Goal: Information Seeking & Learning: Learn about a topic

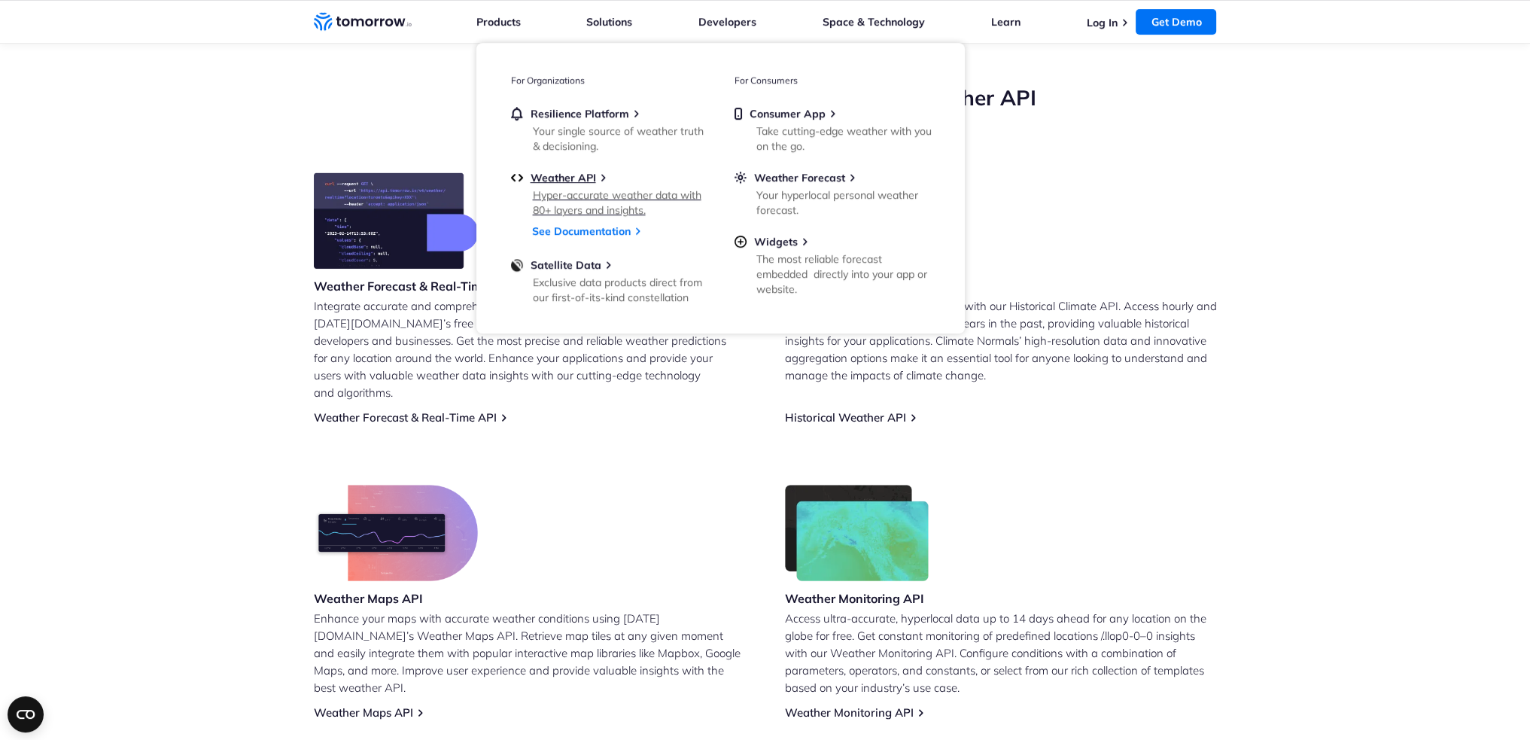
scroll to position [677, 0]
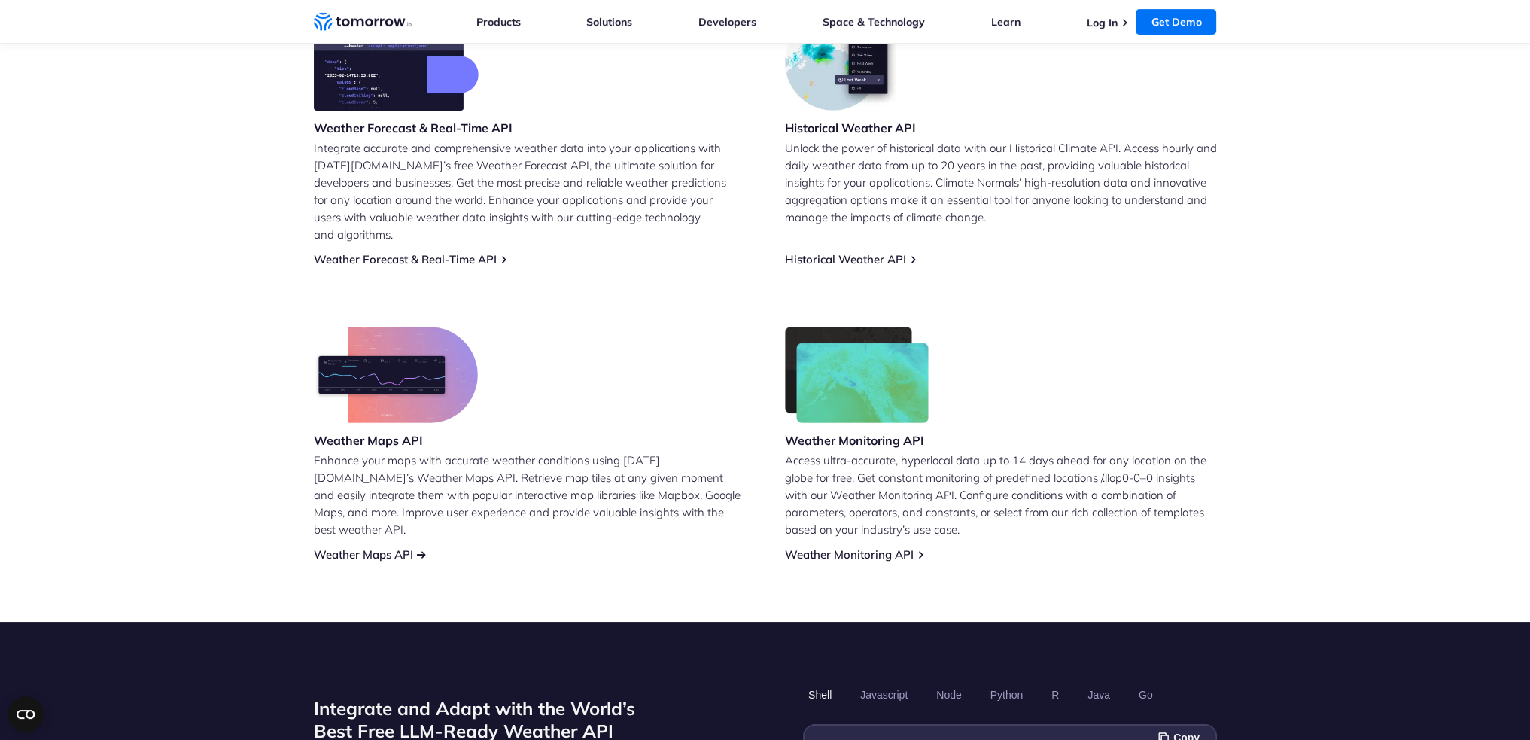
click at [388, 547] on link "Weather Maps API" at bounding box center [363, 554] width 99 height 14
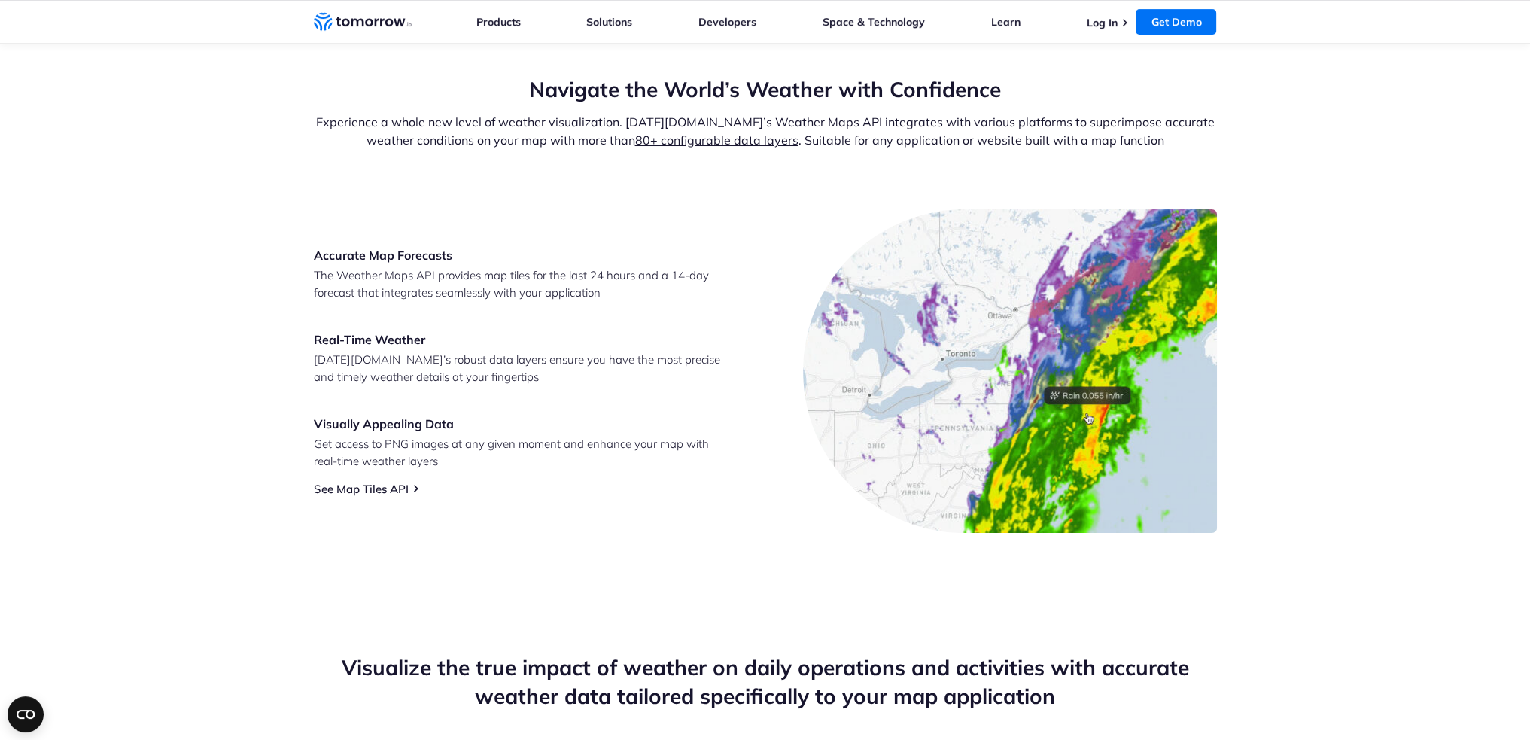
scroll to position [527, 0]
click at [351, 488] on link "See Map Tiles API" at bounding box center [361, 489] width 95 height 14
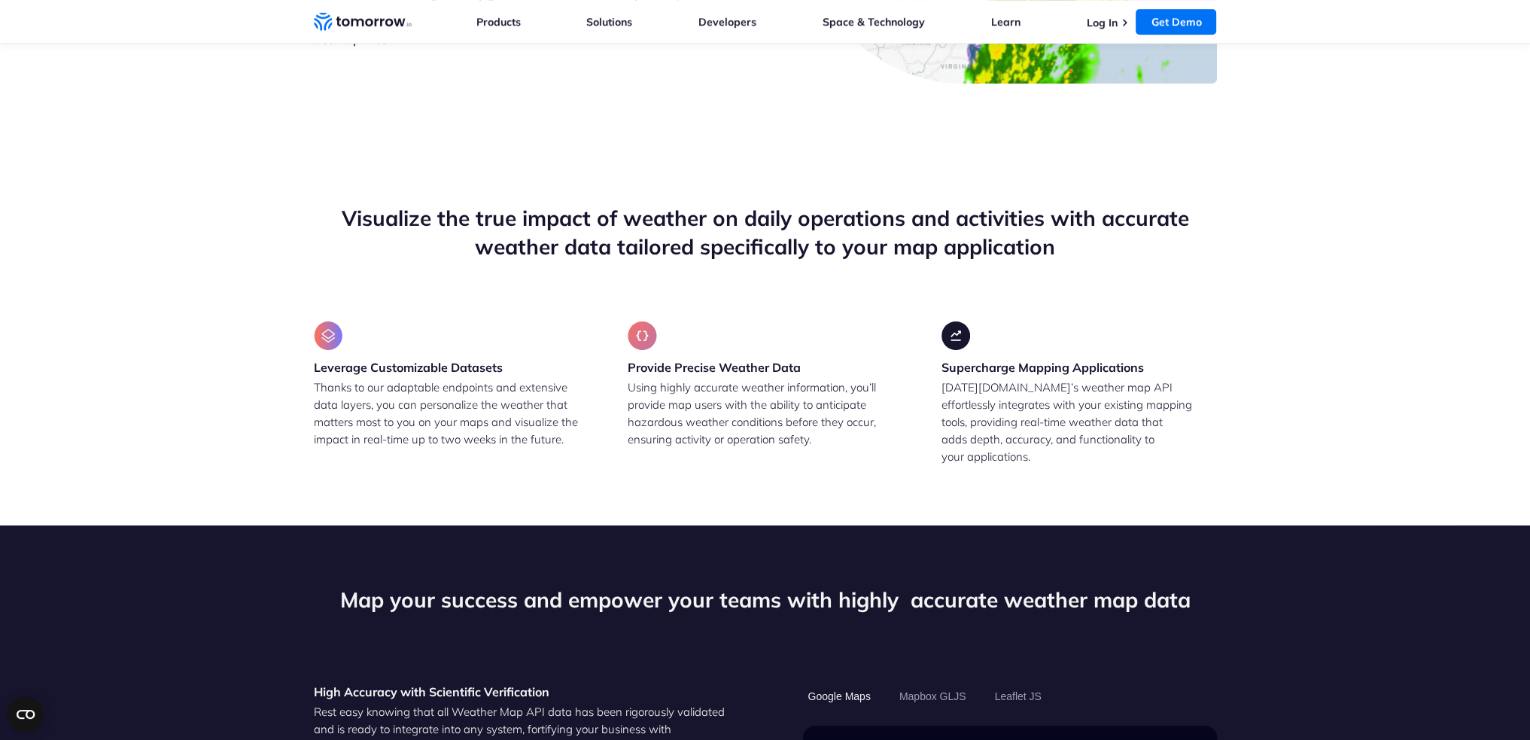
scroll to position [978, 0]
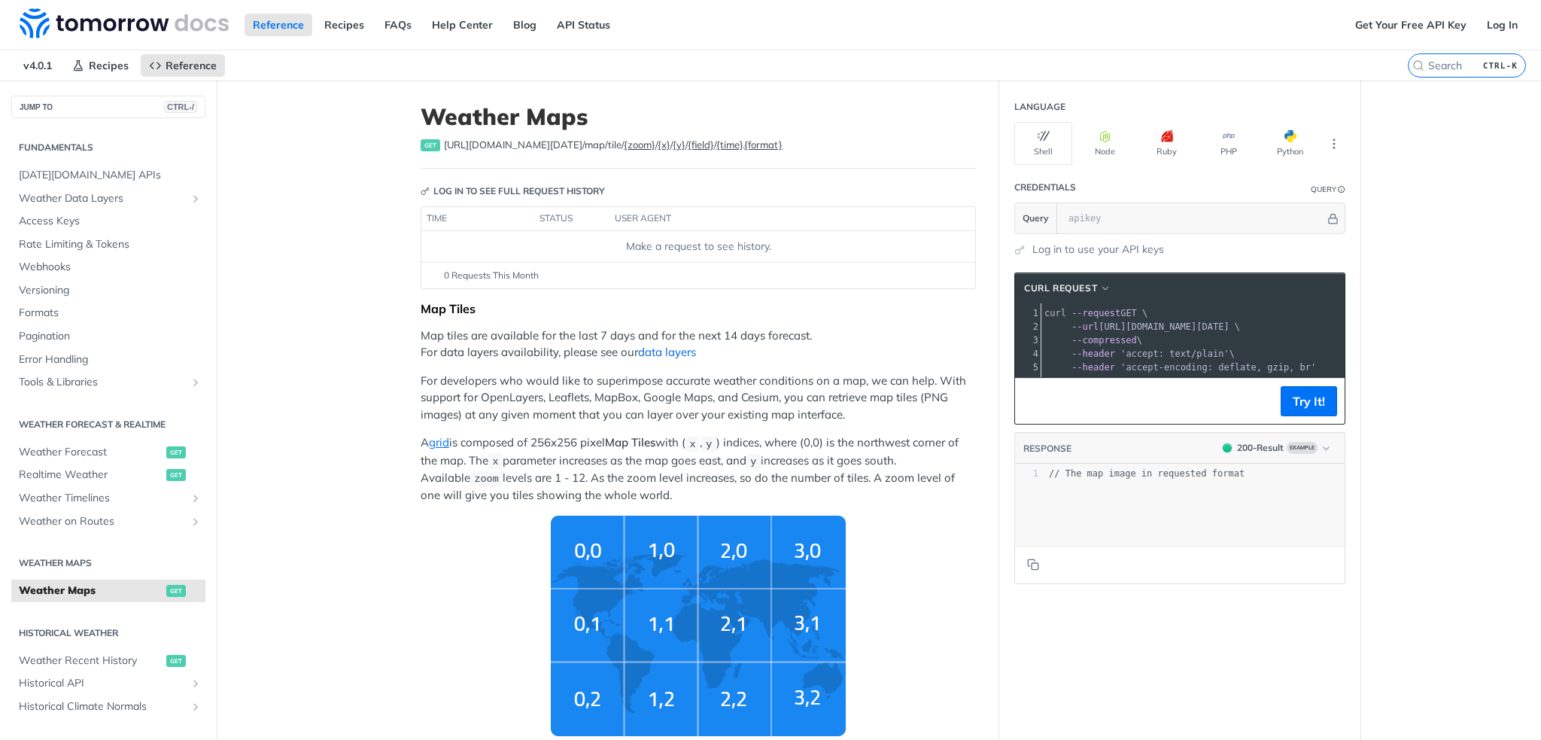
click at [662, 352] on link "data layers" at bounding box center [667, 352] width 58 height 14
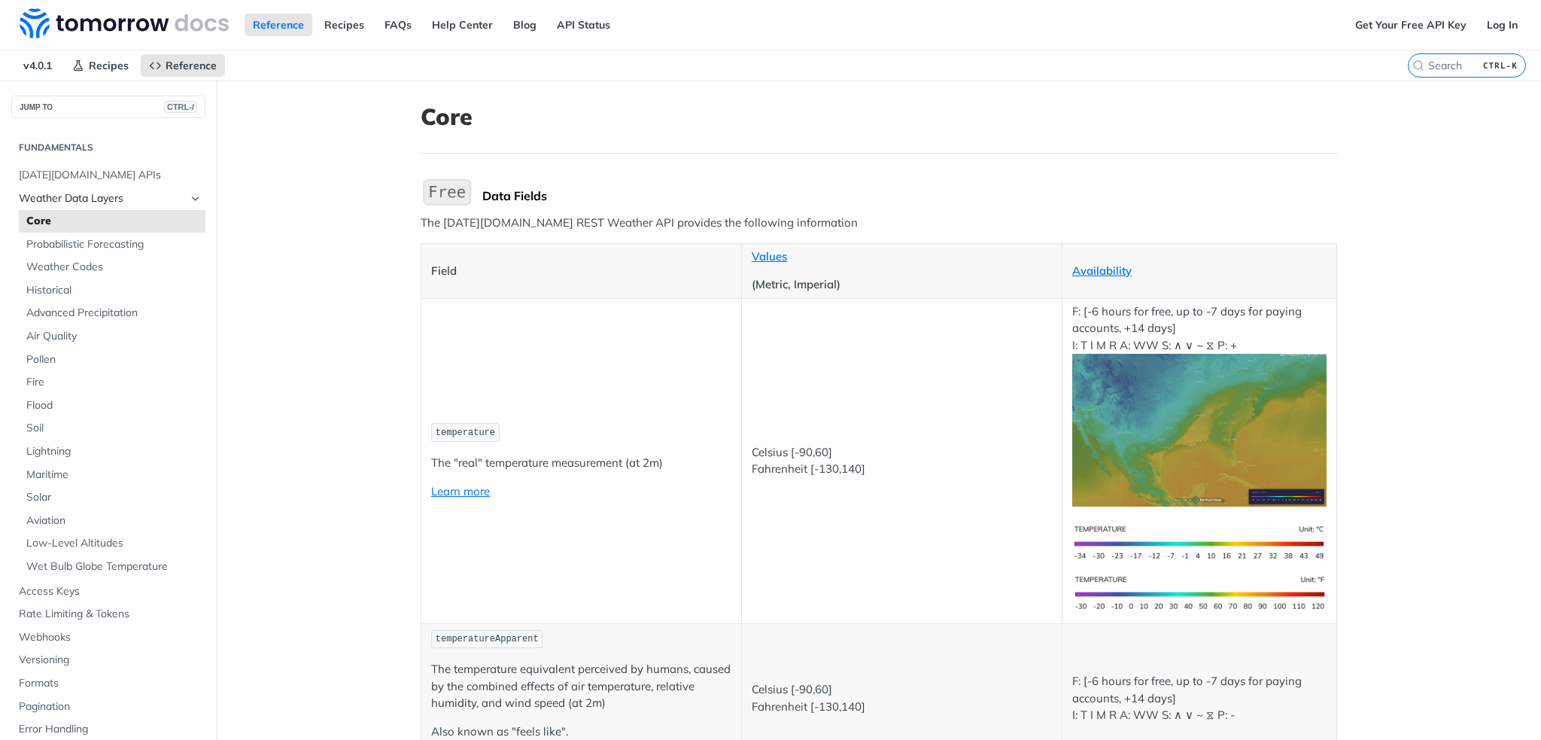
click at [105, 193] on span "Weather Data Layers" at bounding box center [102, 198] width 167 height 15
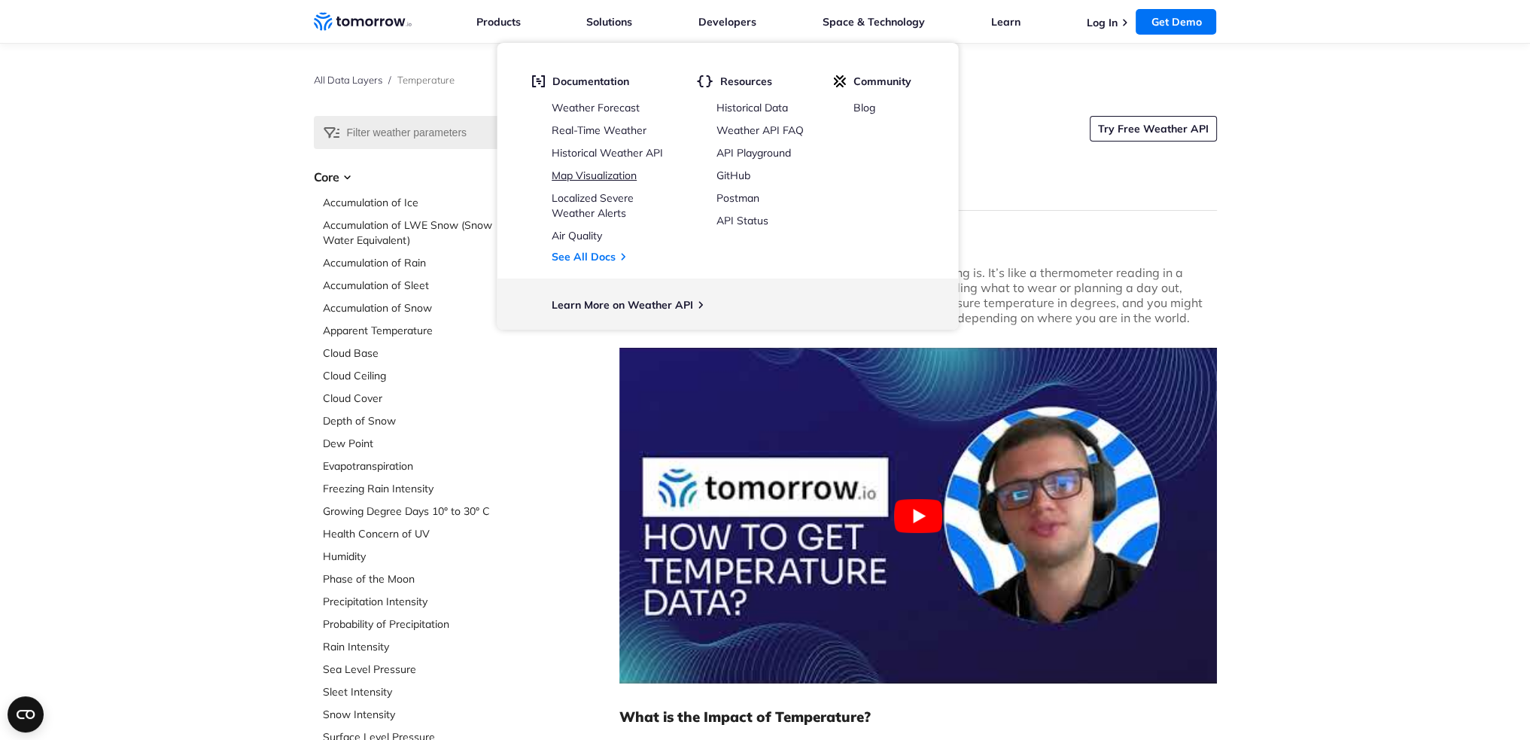
click at [604, 169] on link "Map Visualization" at bounding box center [594, 176] width 85 height 14
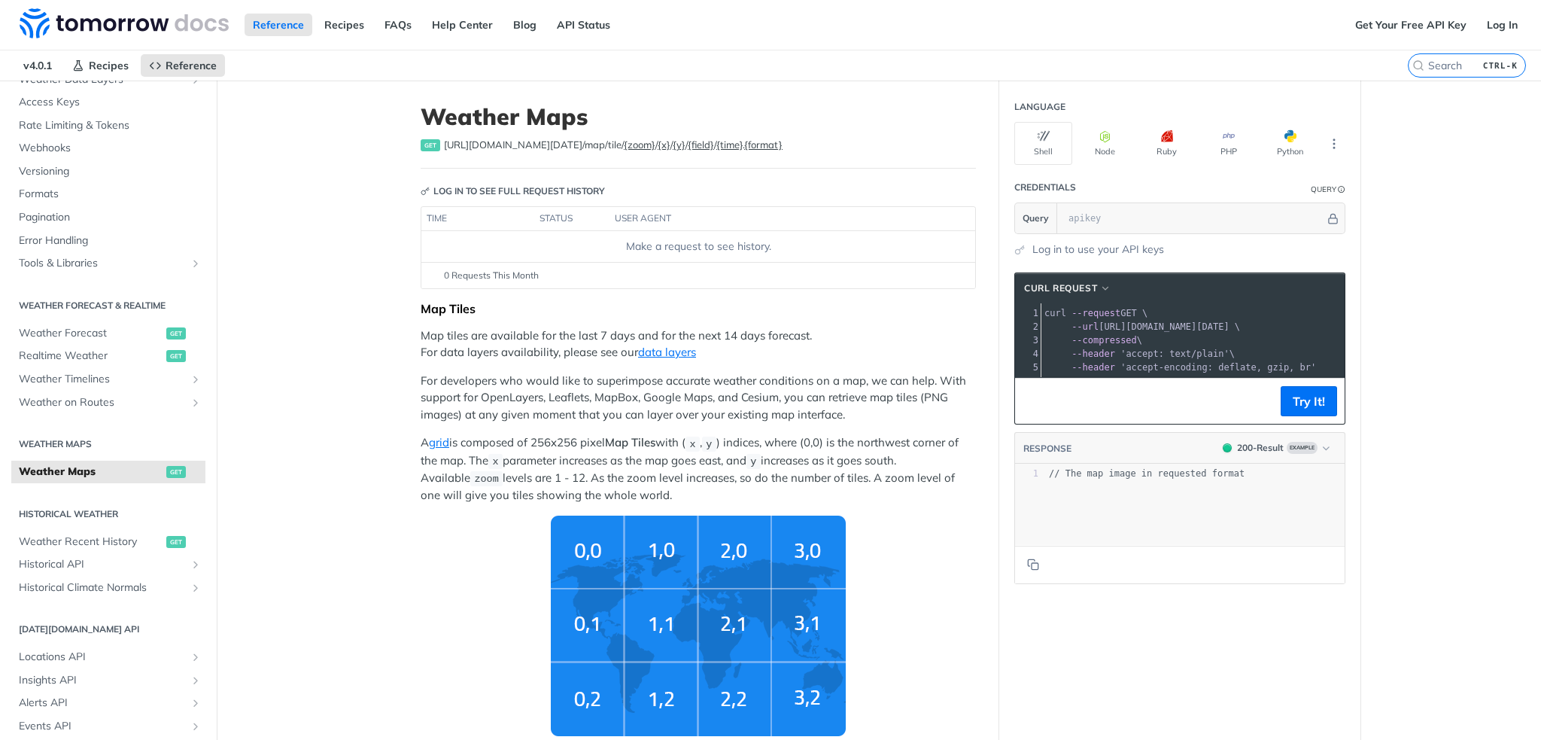
scroll to position [109, 0]
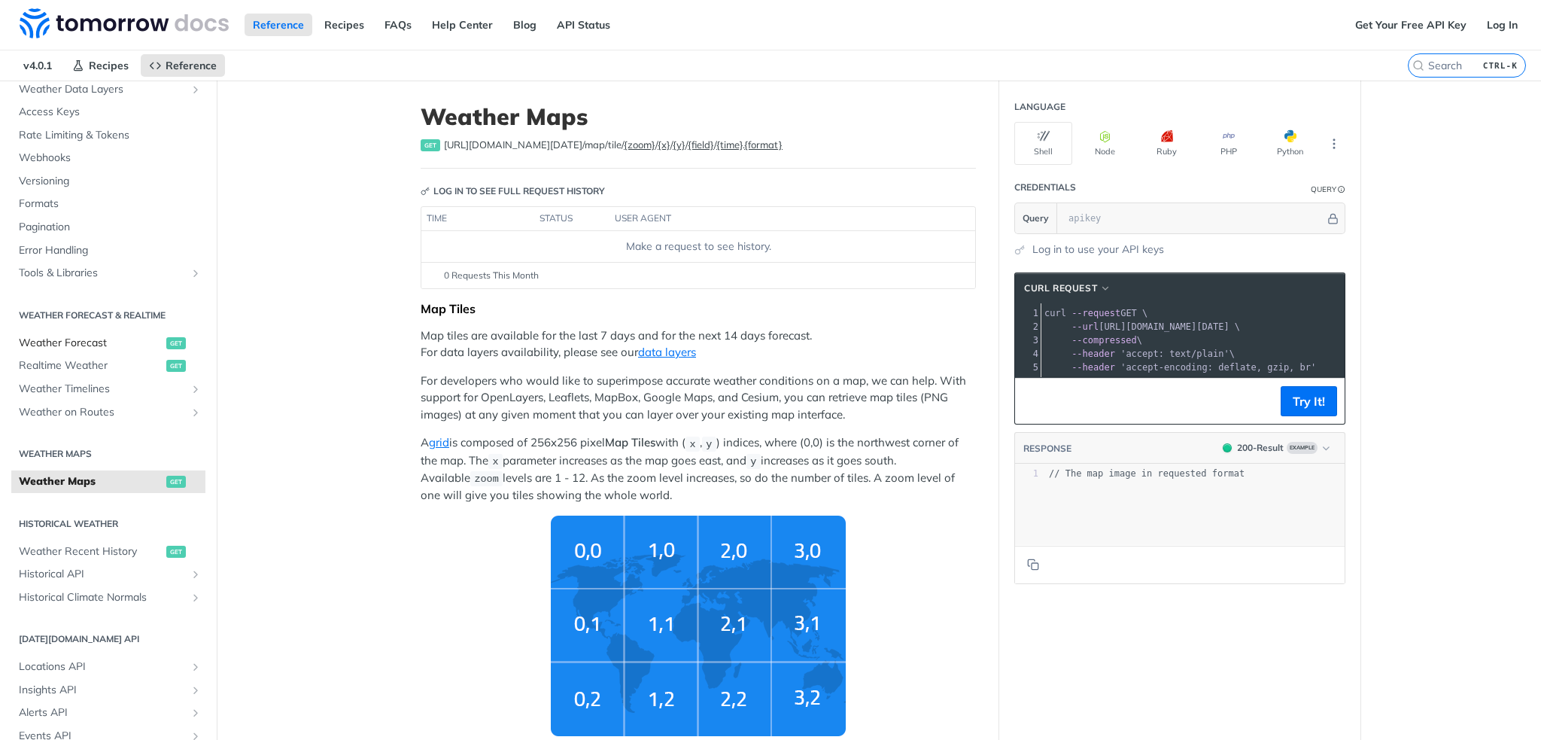
click at [77, 342] on span "Weather Forecast" at bounding box center [91, 343] width 144 height 15
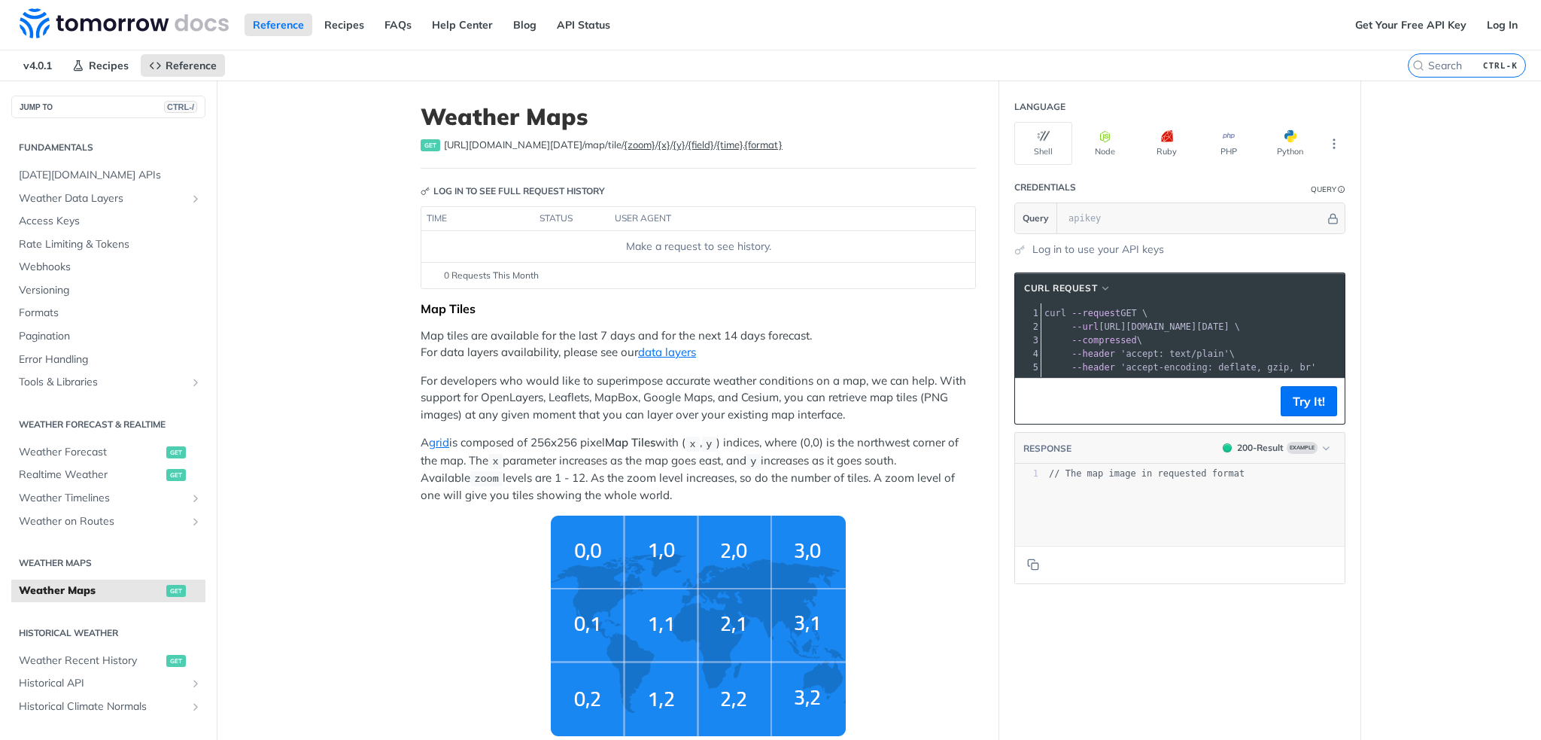
scroll to position [226, 0]
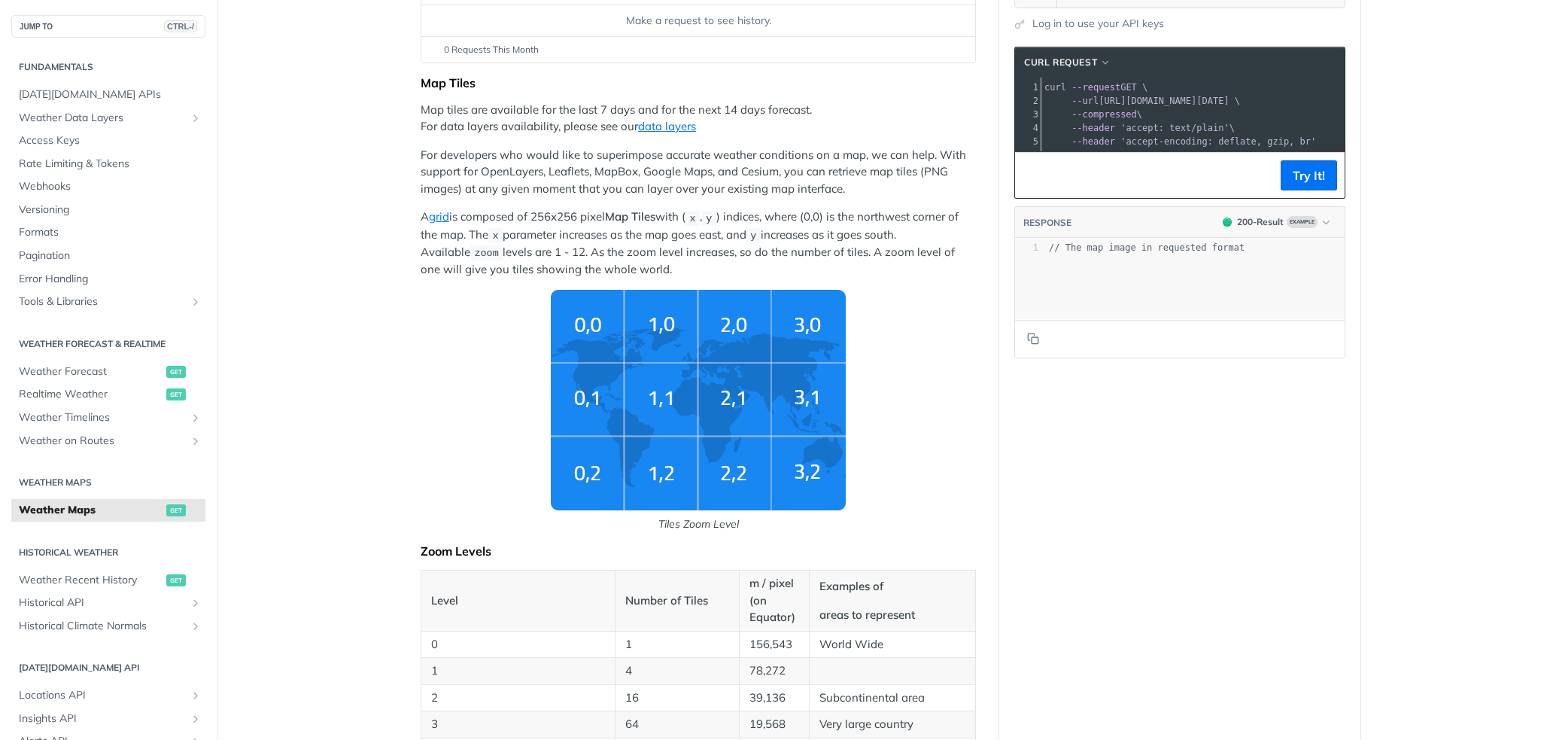
click at [84, 509] on span "Weather Maps" at bounding box center [91, 510] width 144 height 15
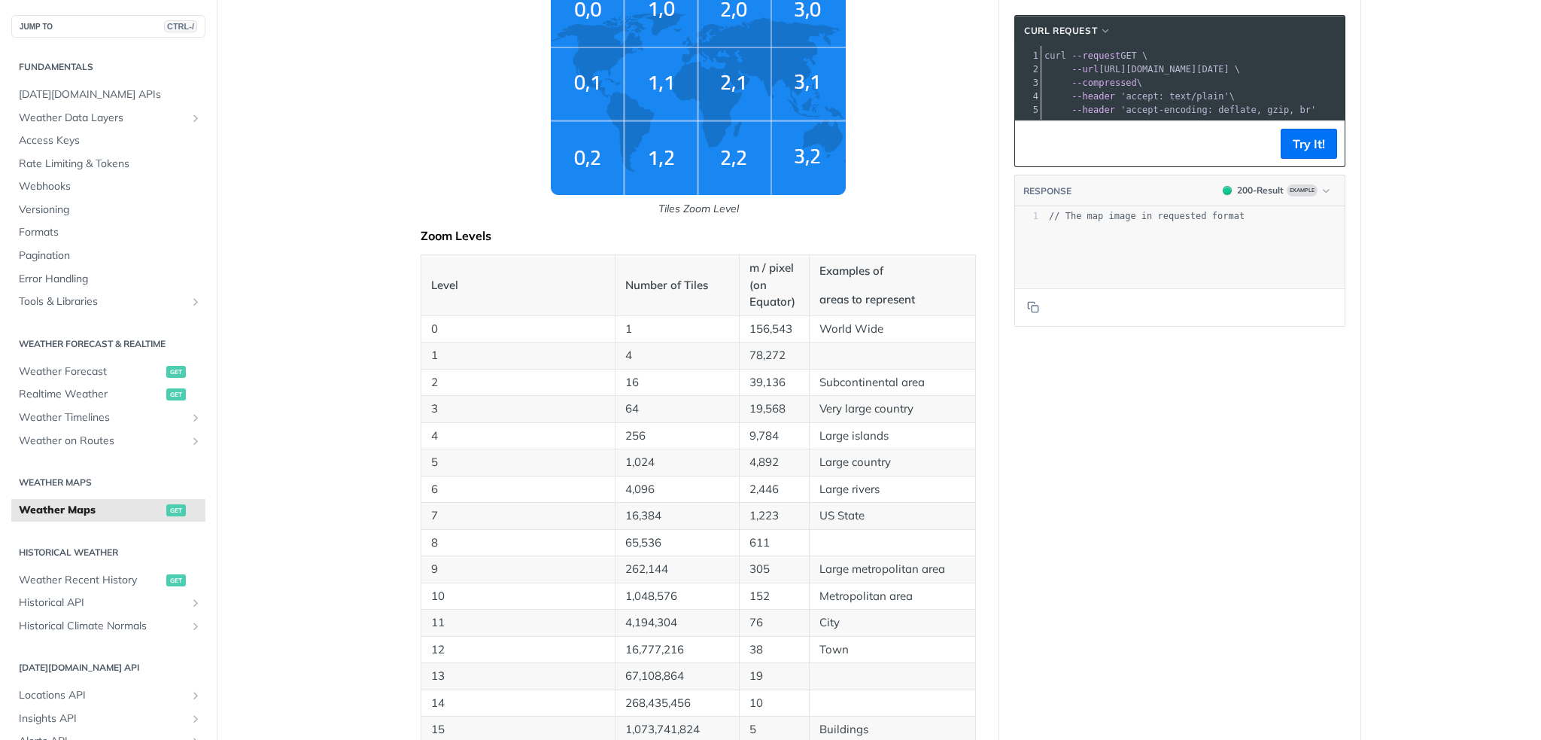
scroll to position [165, 0]
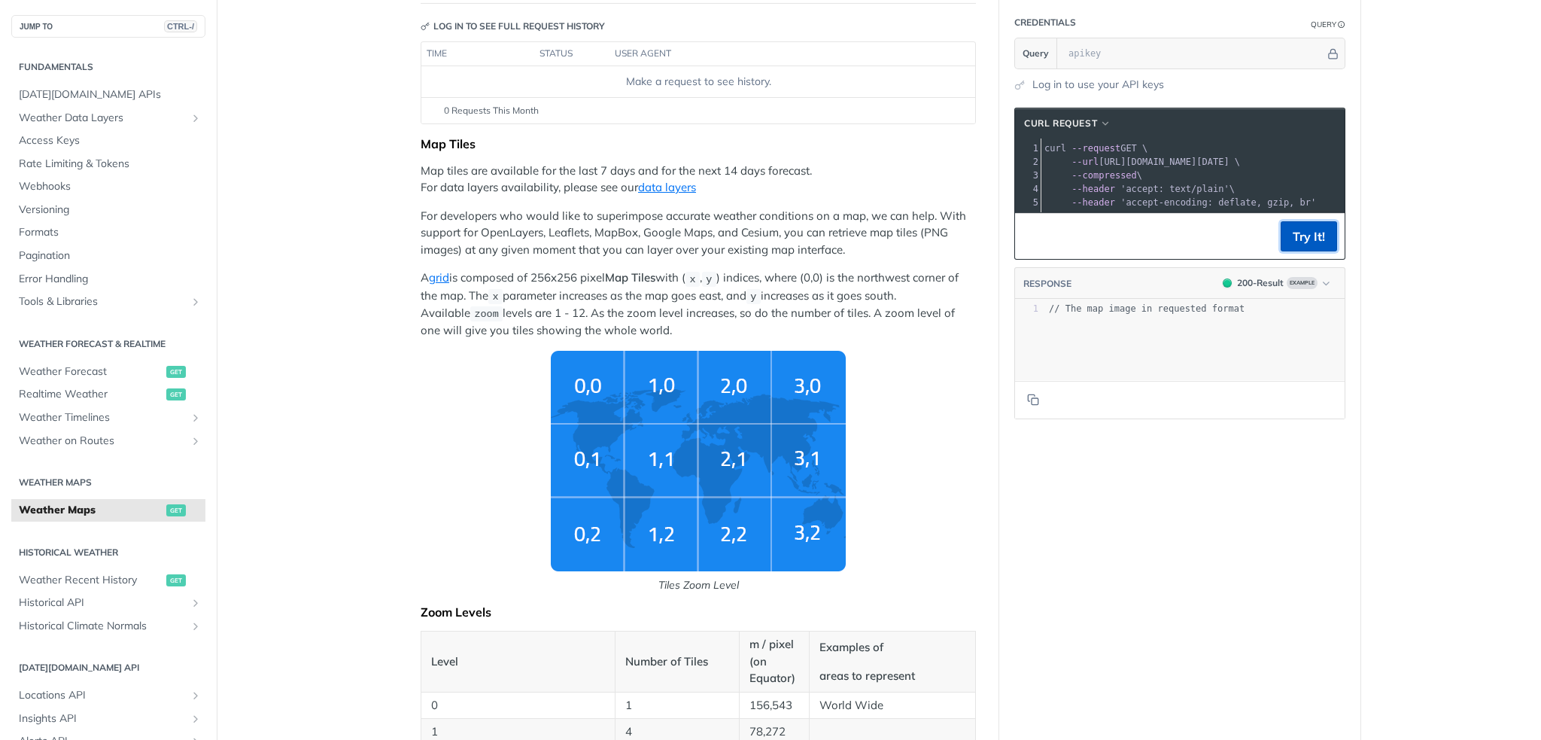
click at [1304, 244] on button "Try It!" at bounding box center [1309, 236] width 56 height 30
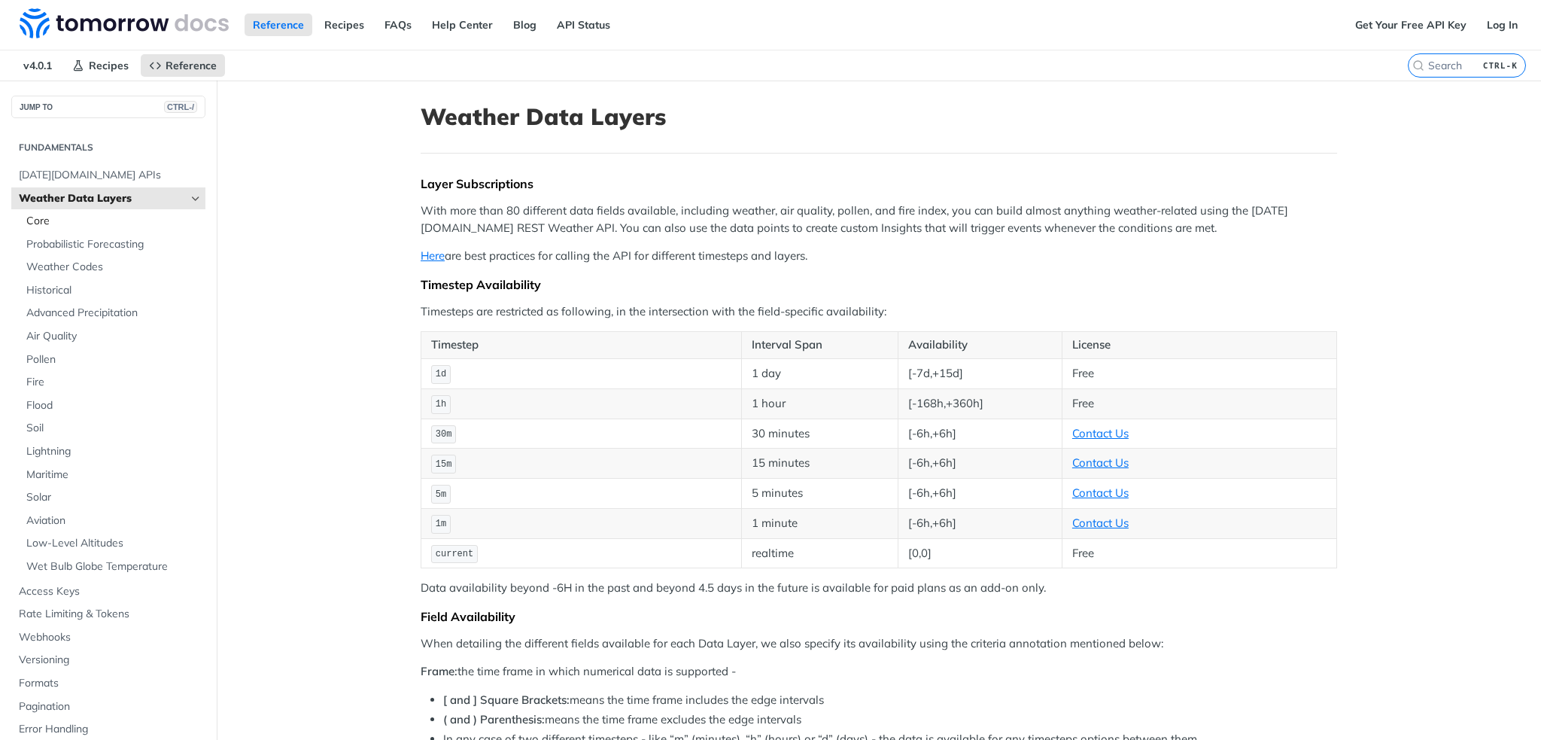
click at [54, 224] on span "Core" at bounding box center [113, 221] width 175 height 15
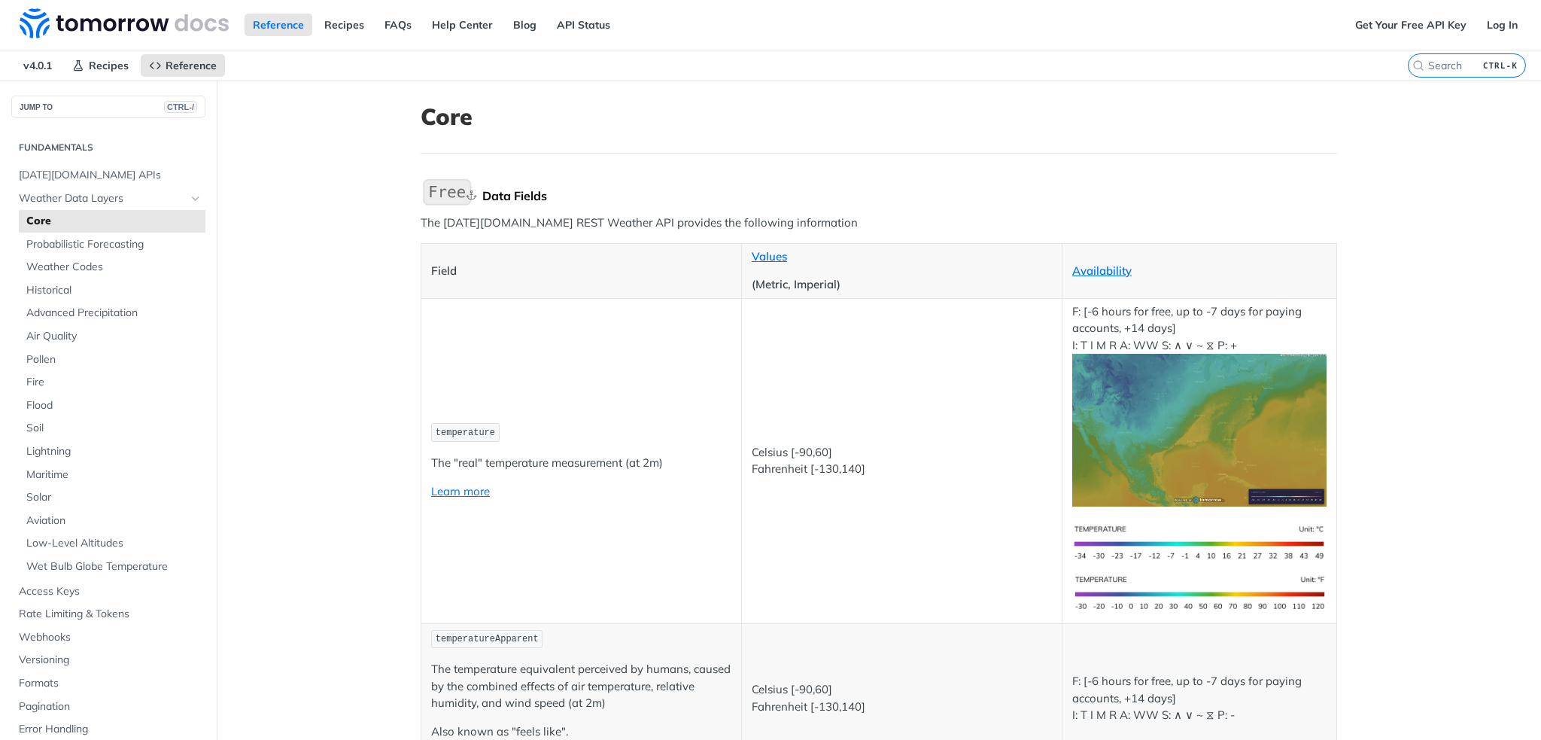
scroll to position [376, 0]
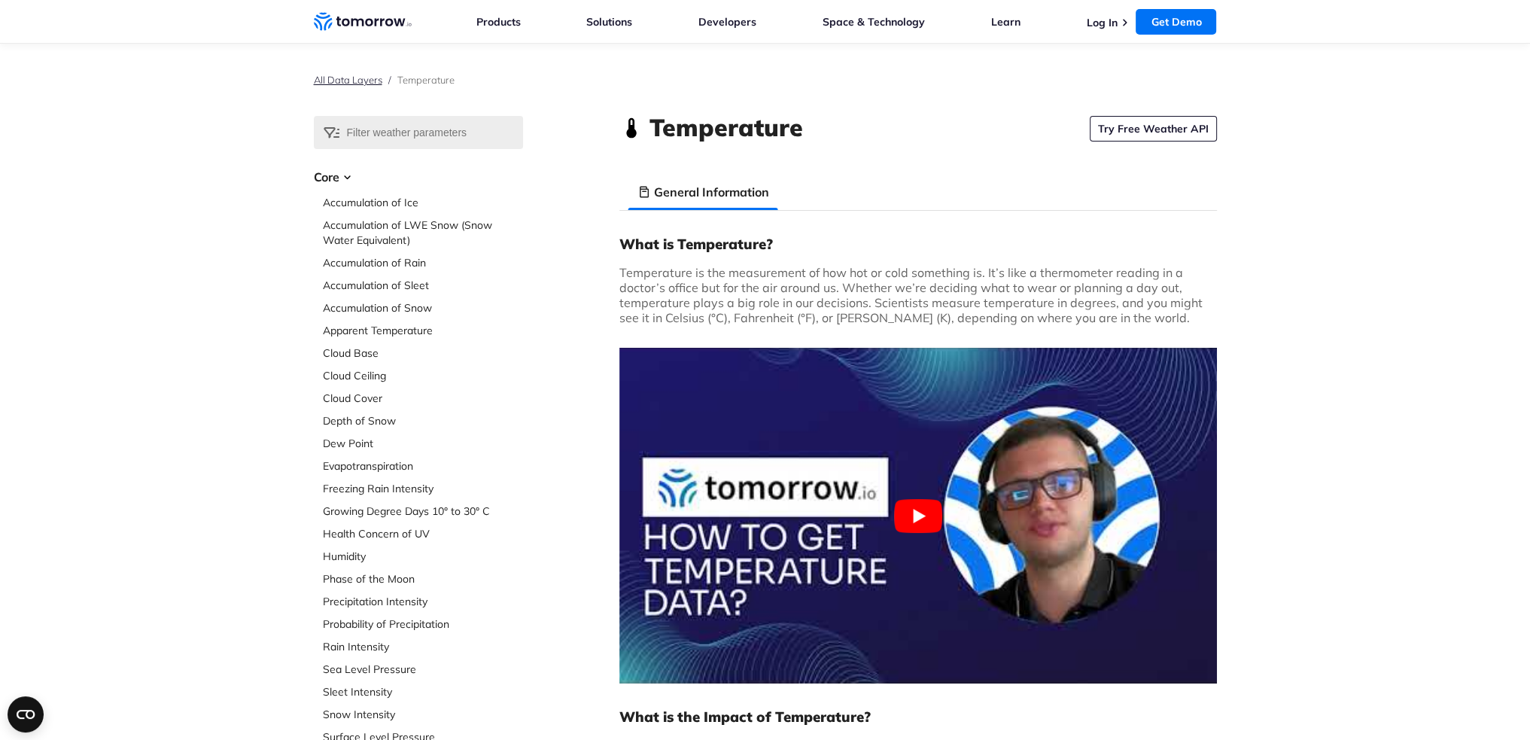
click at [360, 79] on link "All Data Layers" at bounding box center [348, 80] width 68 height 12
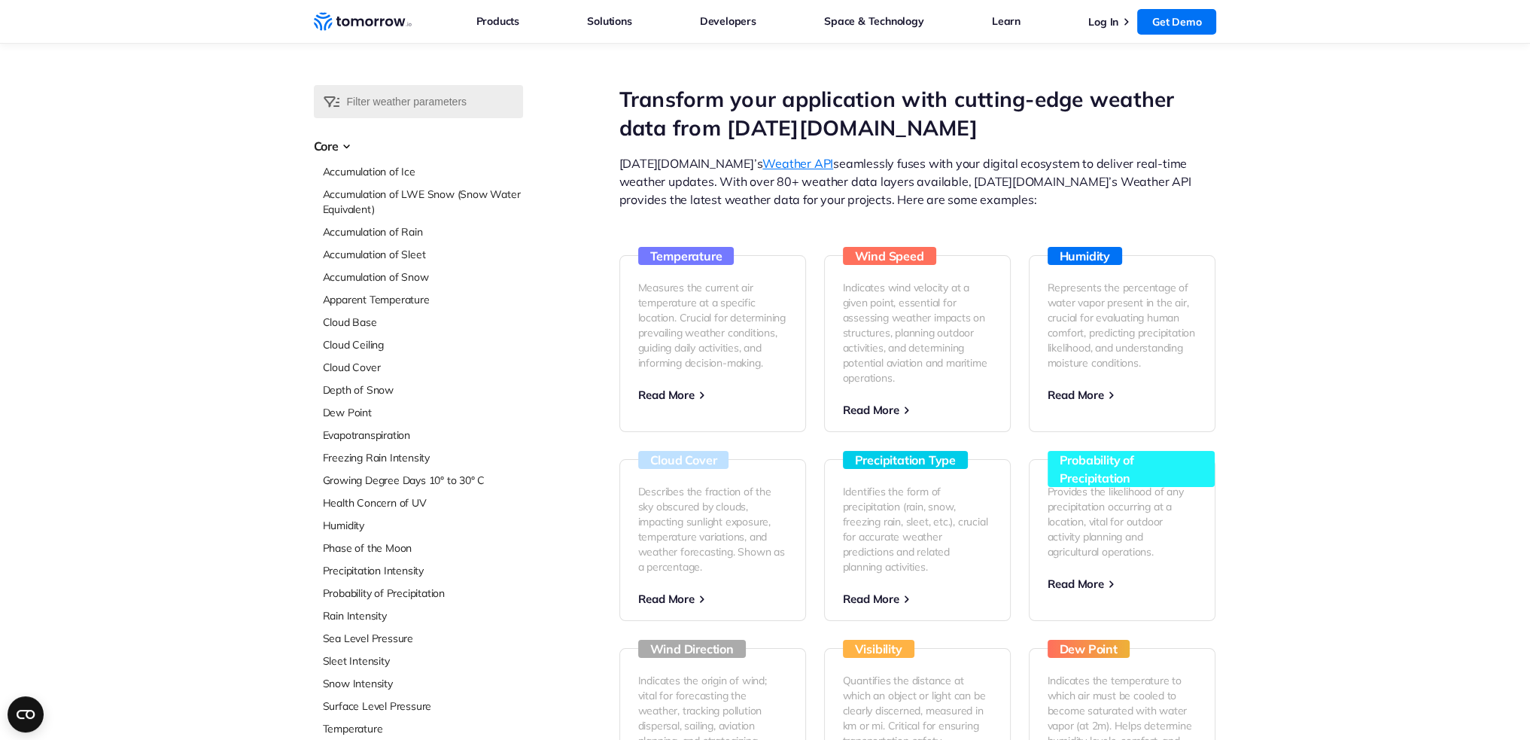
click at [682, 257] on h3 "Temperature" at bounding box center [686, 256] width 96 height 18
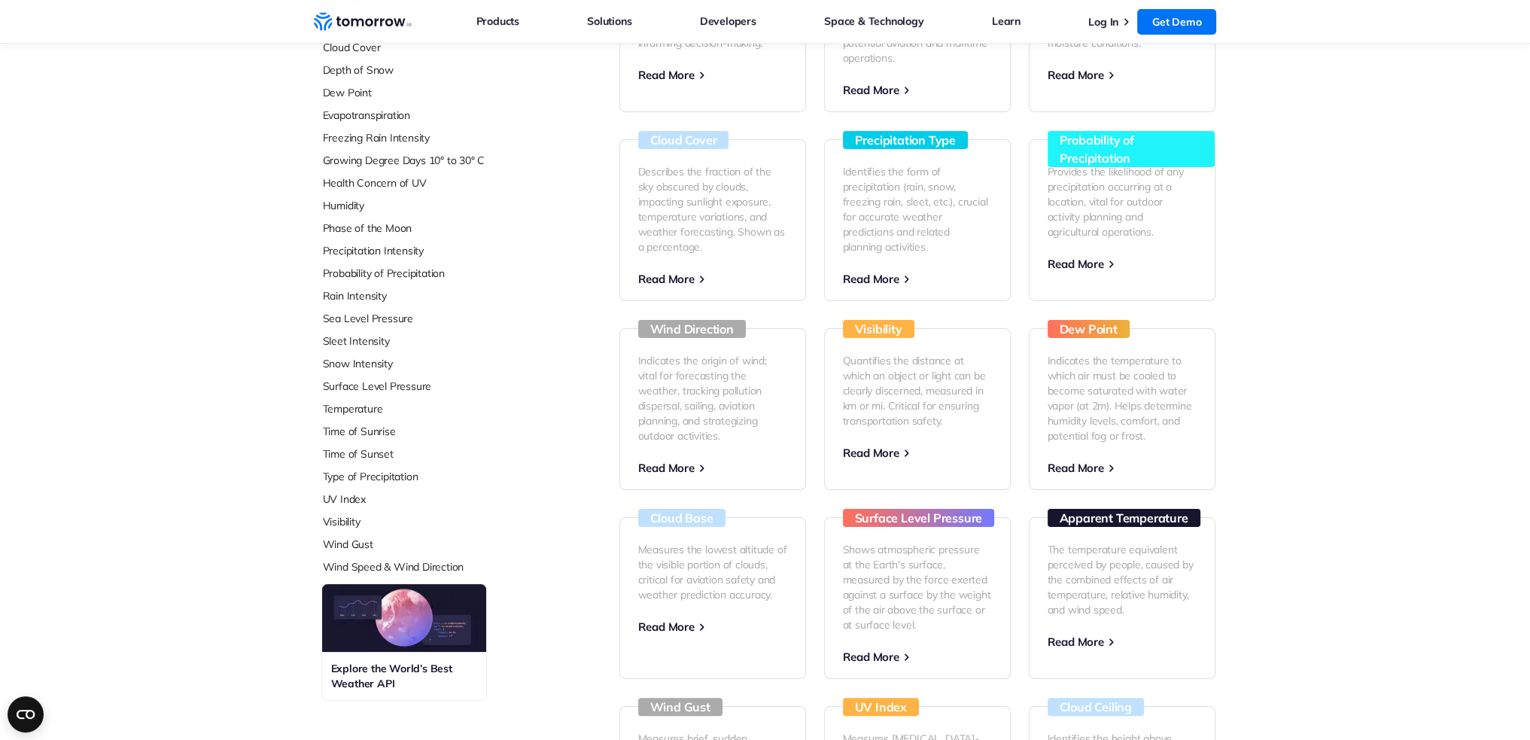
scroll to position [346, 0]
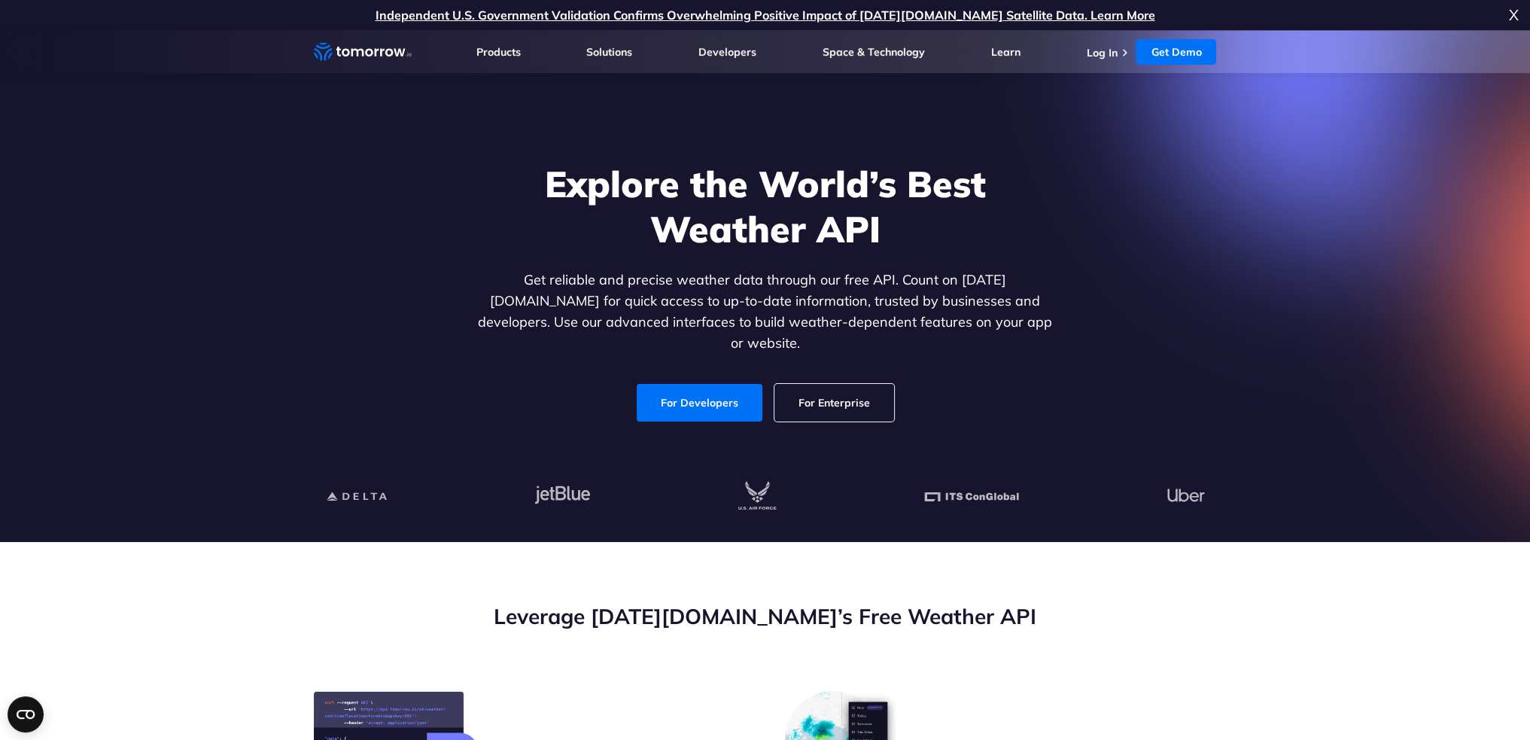
click at [854, 395] on link "For Enterprise" at bounding box center [834, 403] width 120 height 38
click at [723, 389] on link "For Developers" at bounding box center [700, 403] width 126 height 38
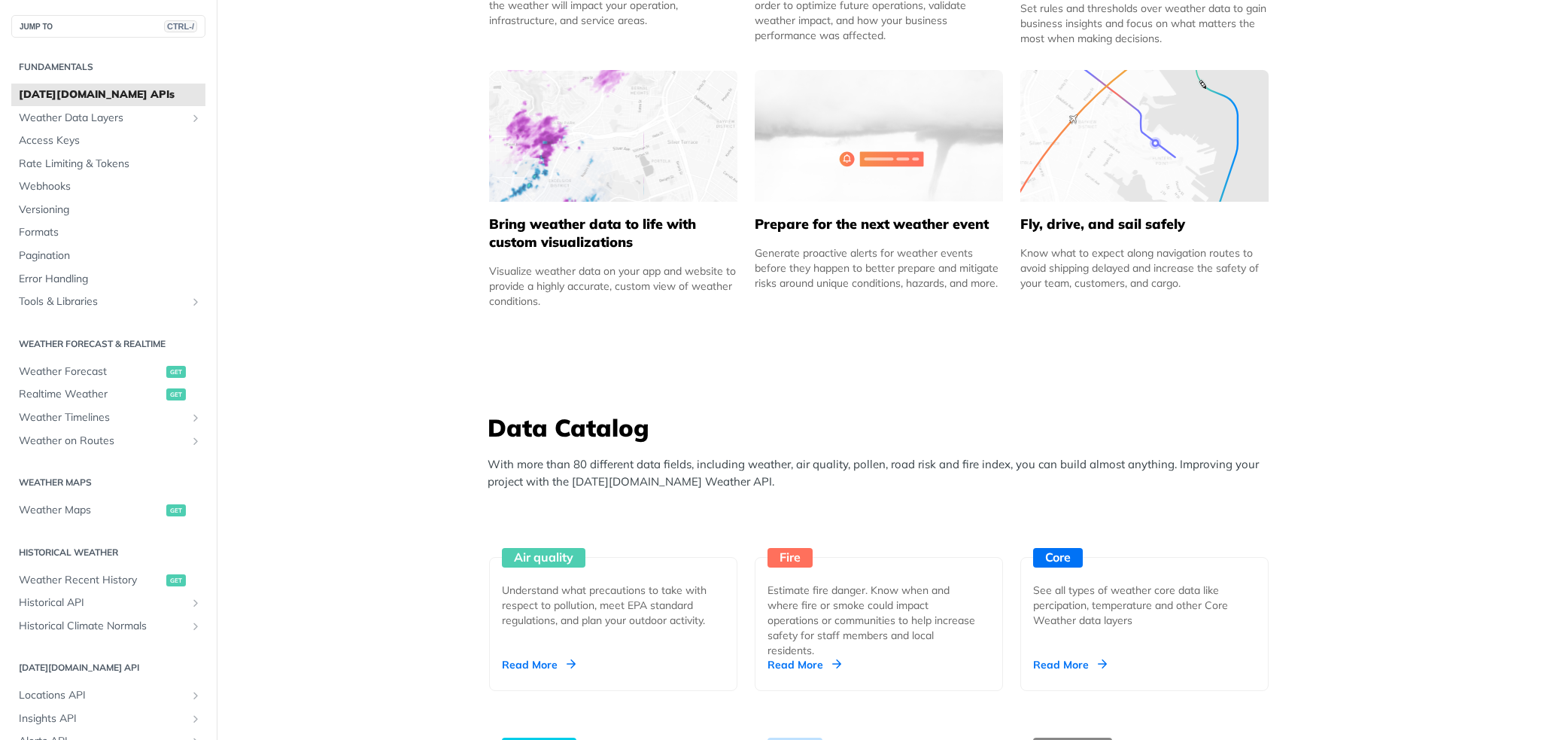
scroll to position [1204, 0]
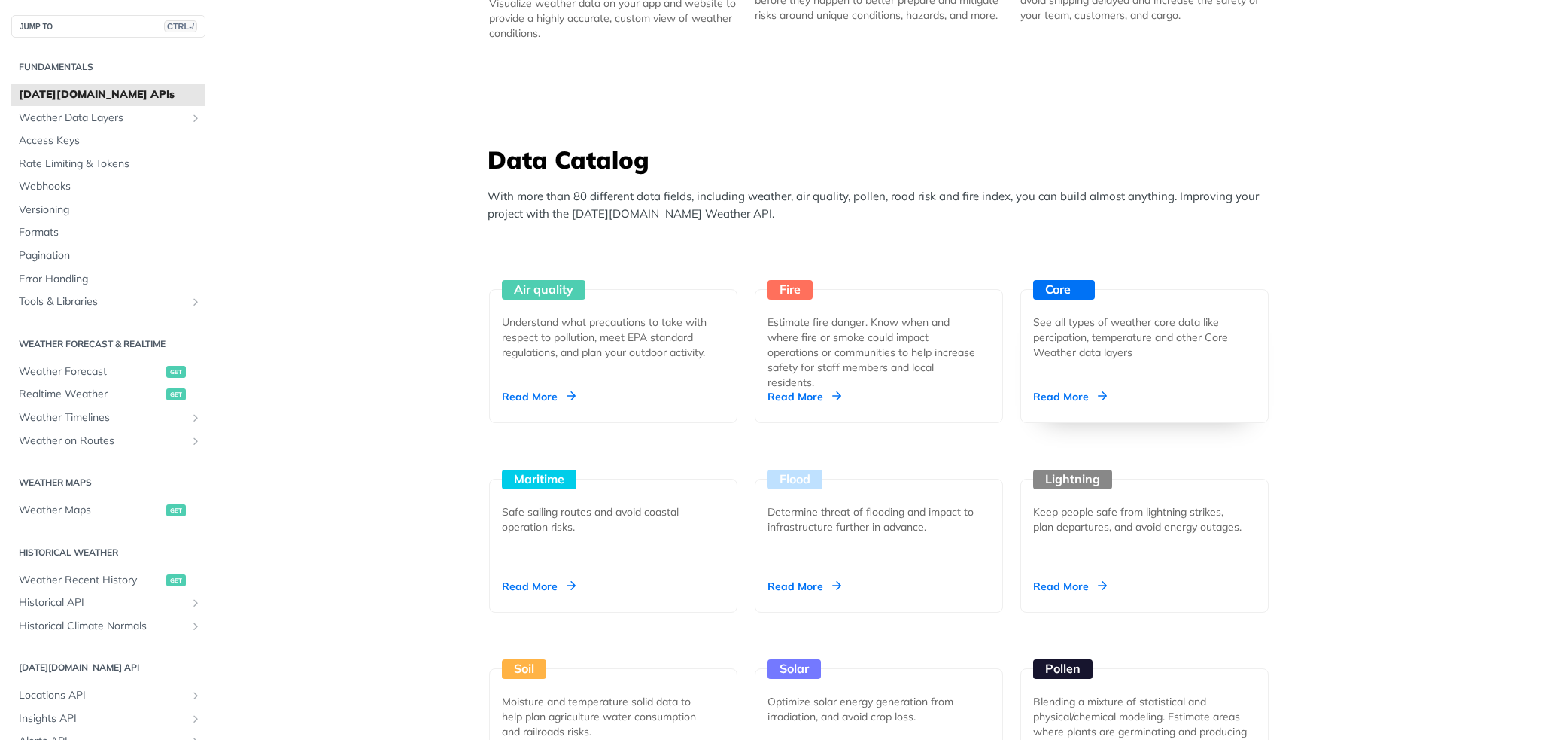
click at [1060, 394] on div "Read More" at bounding box center [1070, 396] width 74 height 15
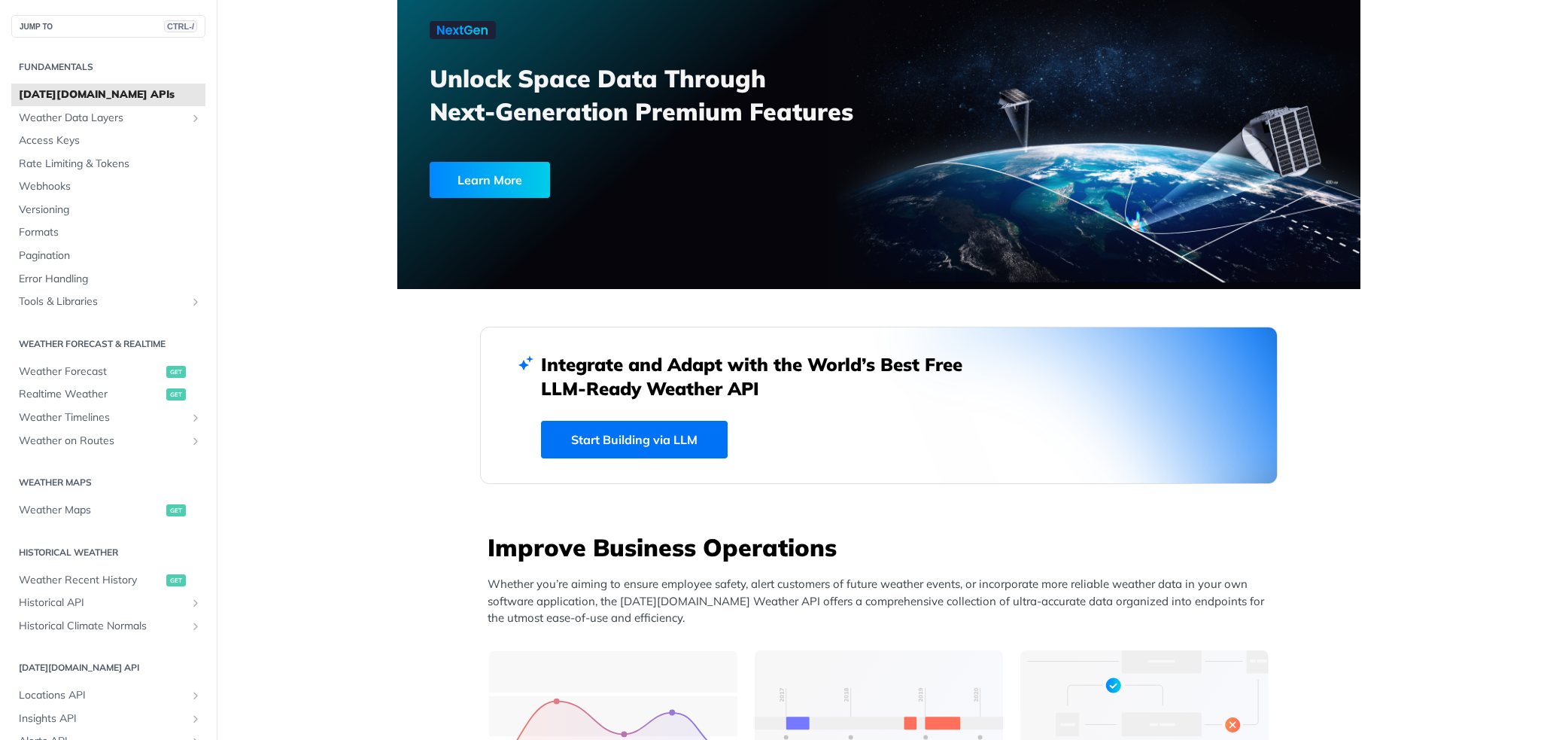
scroll to position [0, 0]
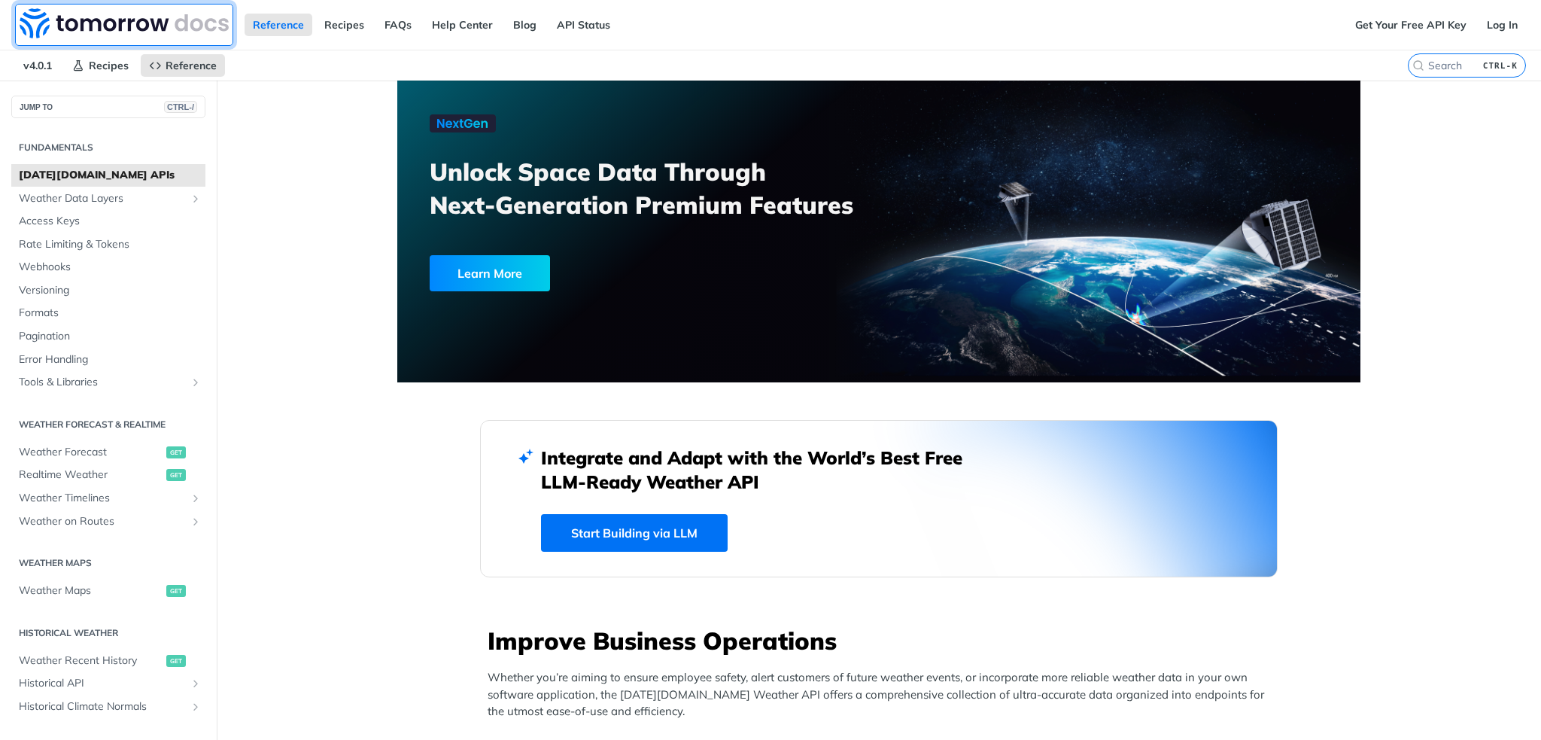
click at [117, 18] on img at bounding box center [124, 23] width 209 height 30
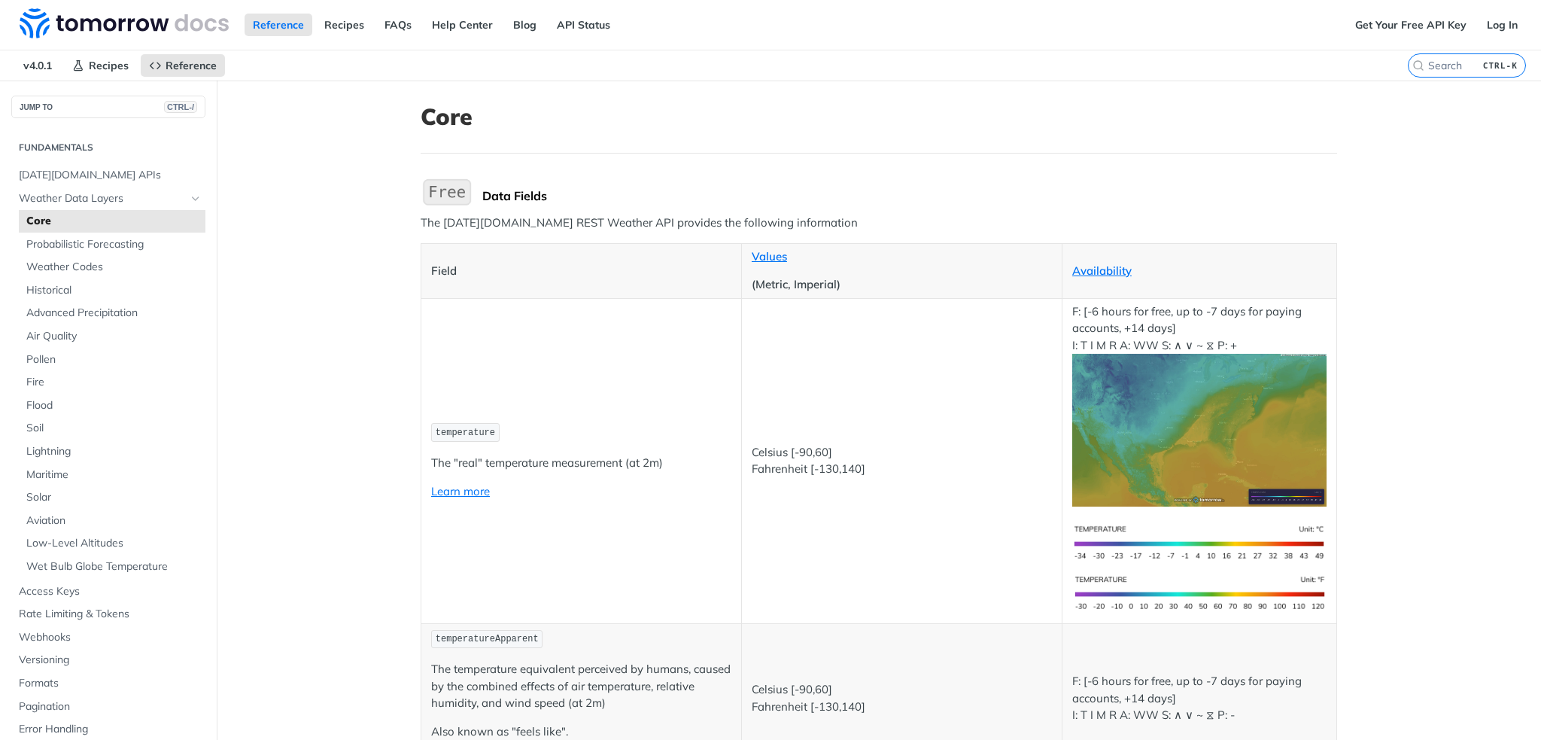
click at [1241, 387] on img "Expand image" at bounding box center [1200, 430] width 254 height 153
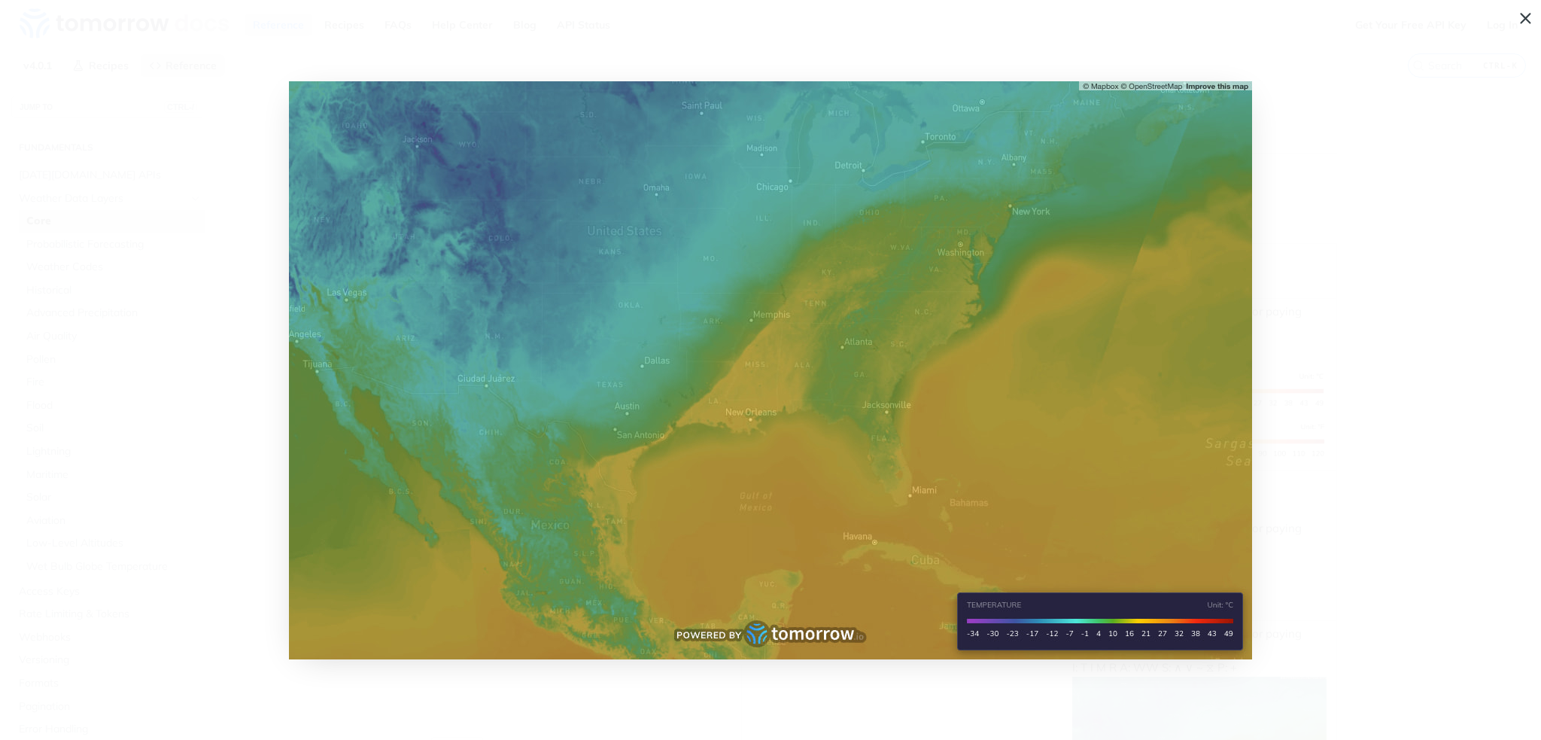
click at [936, 382] on img "Collapse image" at bounding box center [770, 370] width 963 height 578
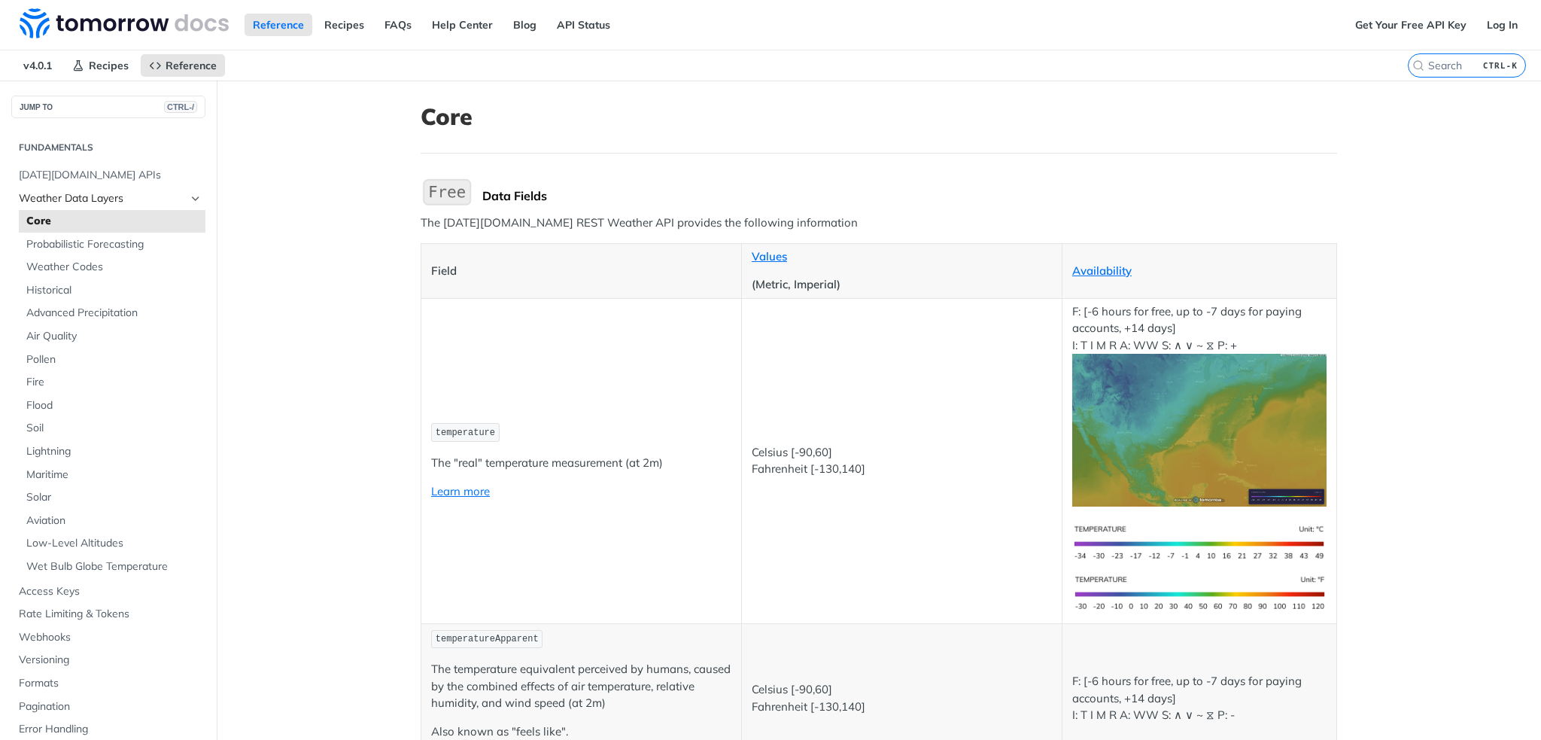
click at [120, 194] on span "Weather Data Layers" at bounding box center [102, 198] width 167 height 15
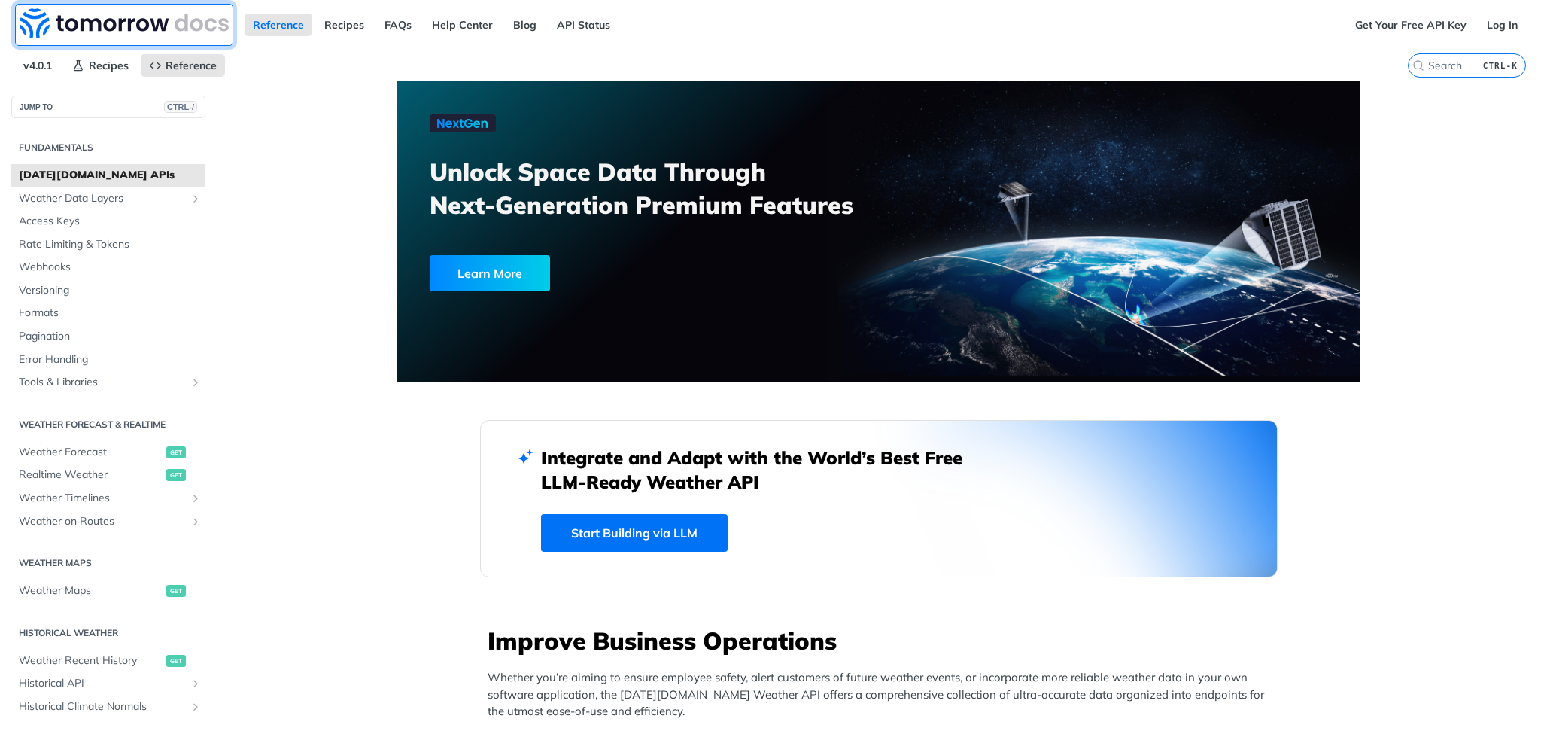
click at [97, 20] on img at bounding box center [124, 23] width 209 height 30
click at [56, 586] on span "Weather Maps" at bounding box center [91, 590] width 144 height 15
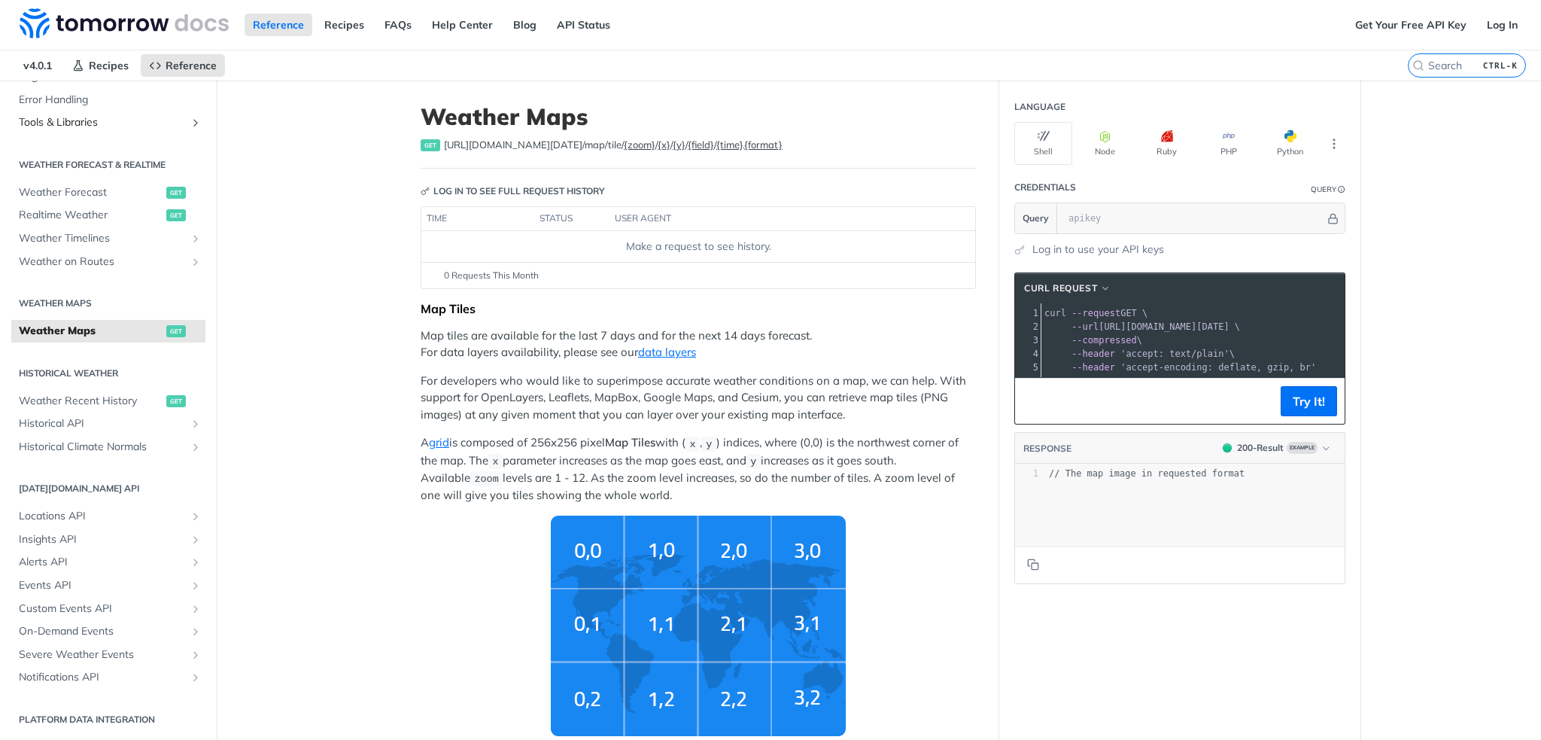
scroll to position [301, 0]
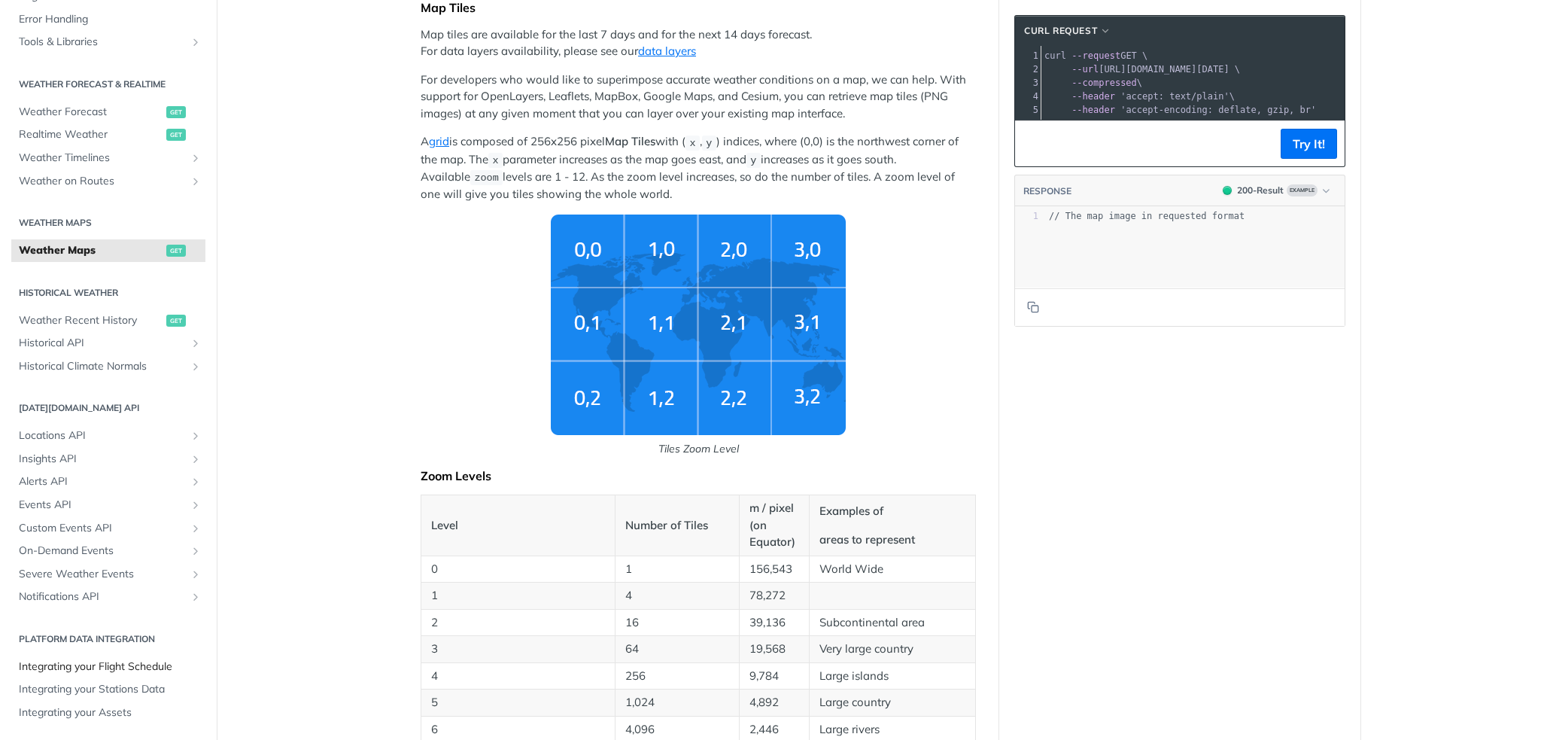
click at [93, 665] on span "Integrating your Flight Schedule" at bounding box center [110, 666] width 183 height 15
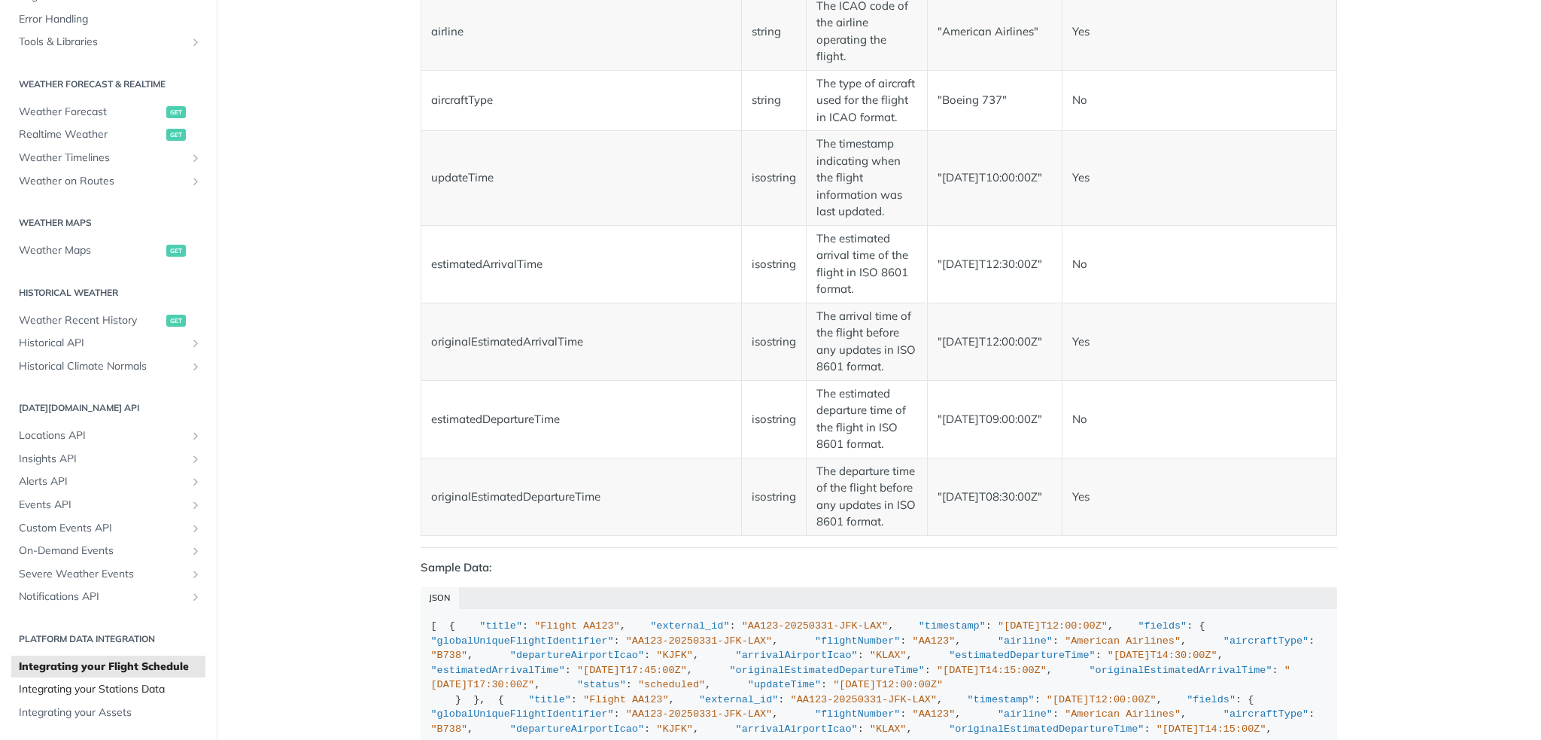
scroll to position [1430, 0]
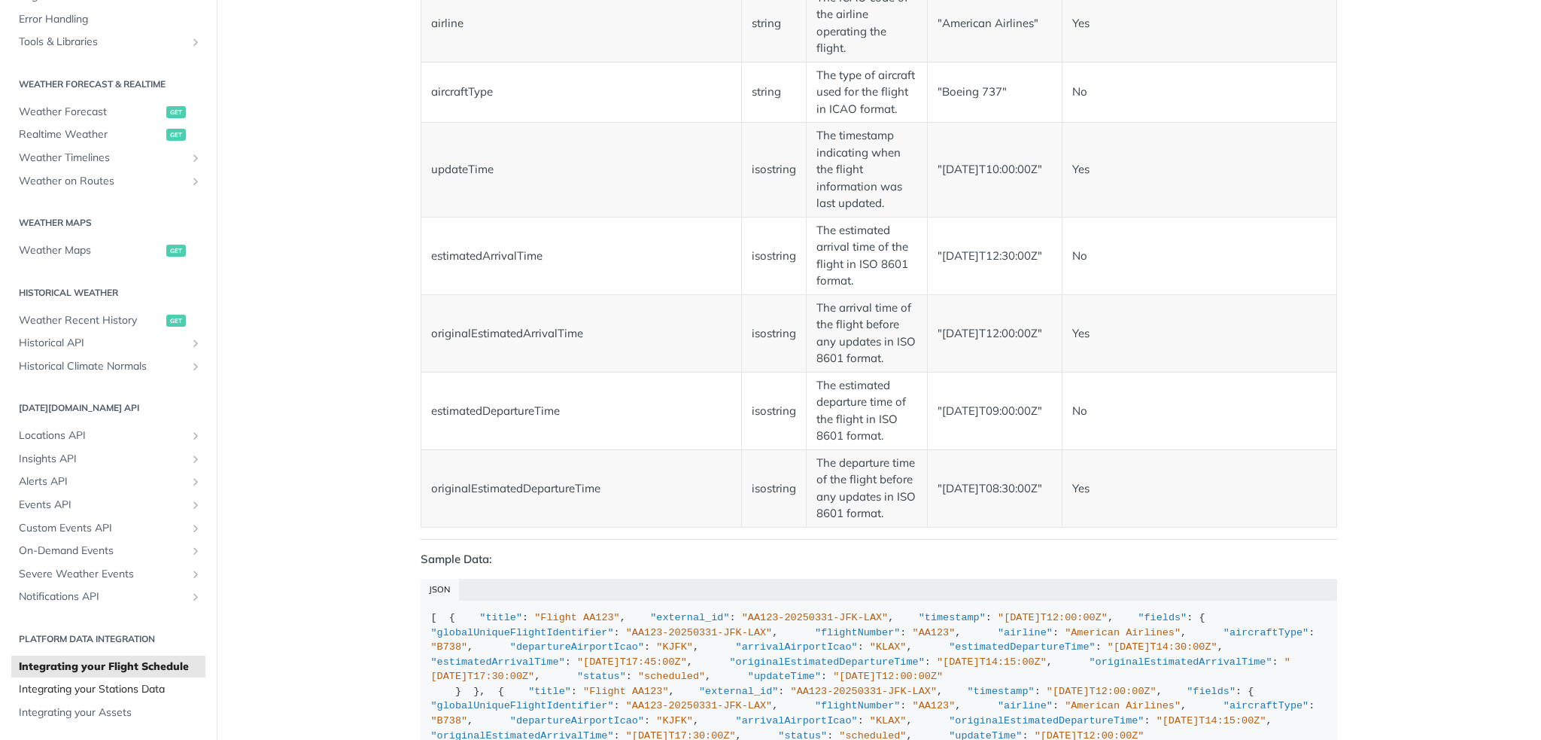
click at [87, 688] on span "Integrating your Stations Data" at bounding box center [110, 689] width 183 height 15
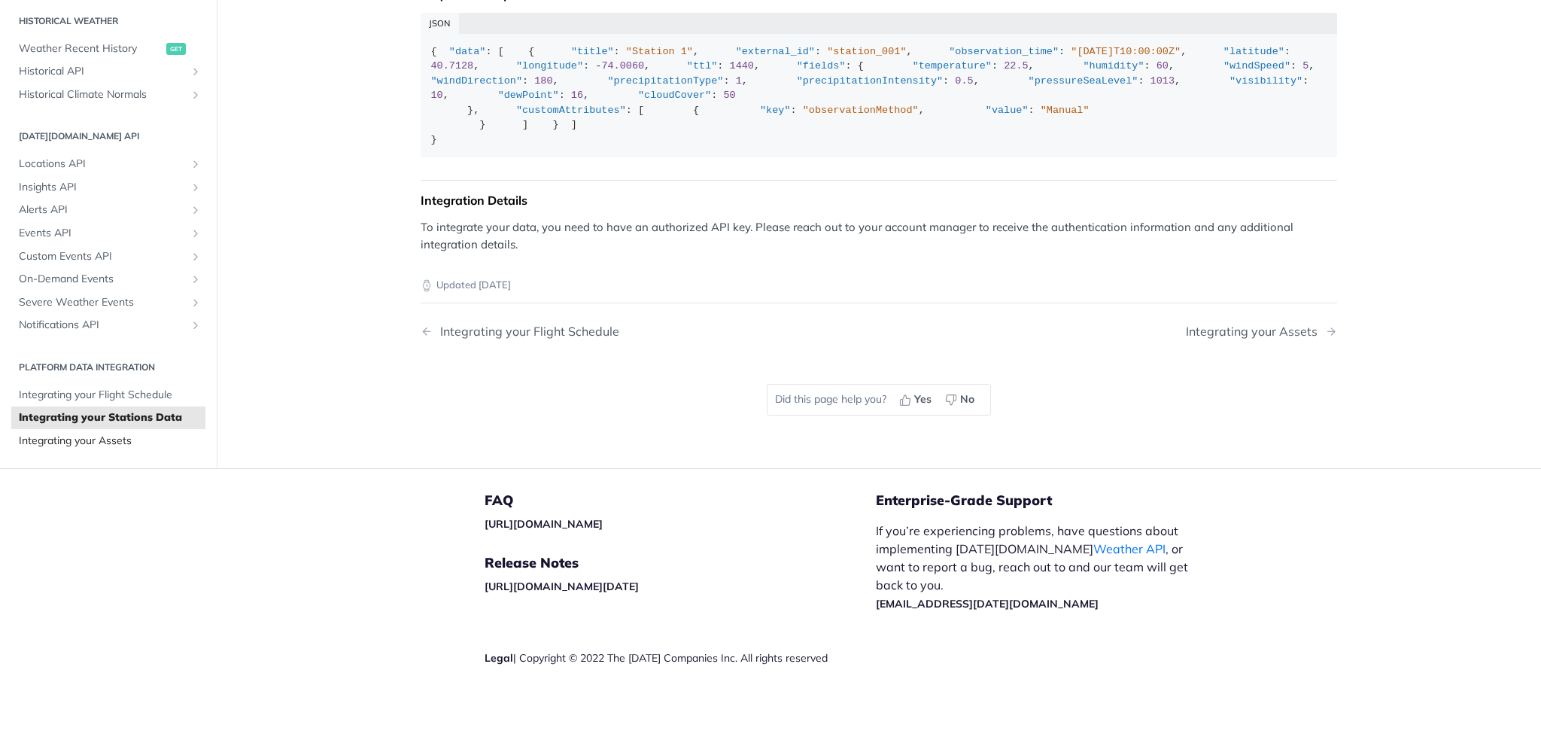
click at [93, 449] on span "Integrating your Assets" at bounding box center [110, 441] width 183 height 15
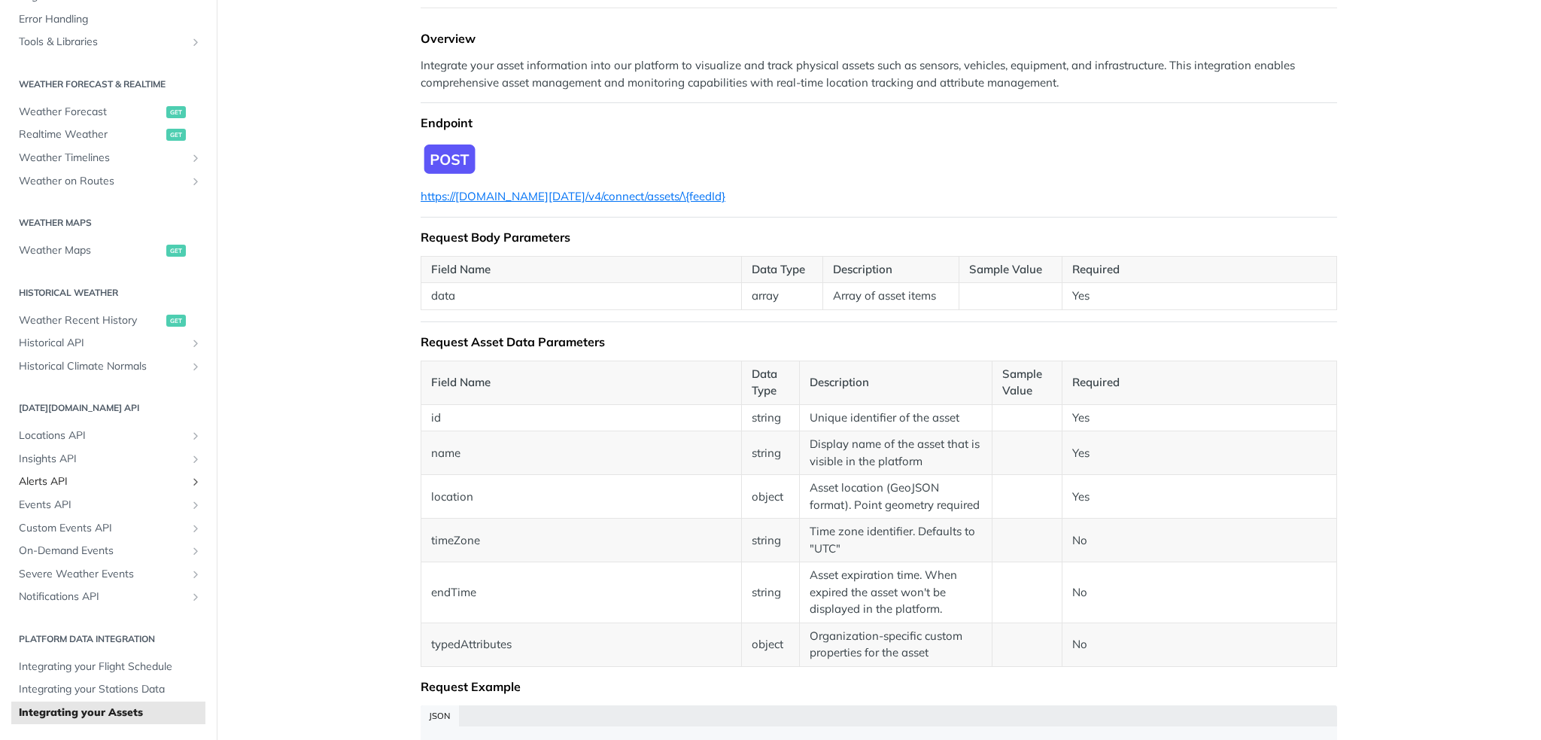
scroll to position [452, 0]
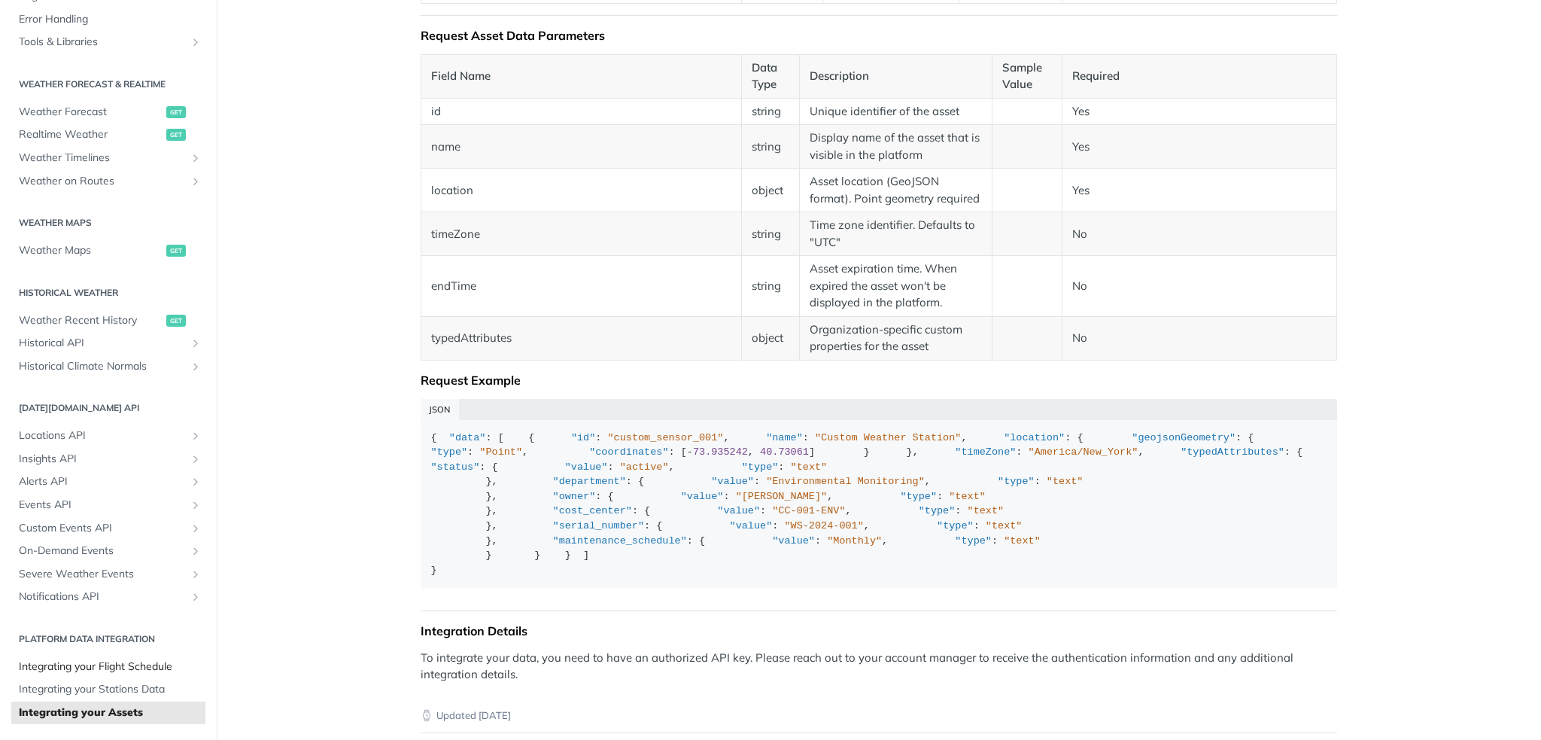
click at [72, 665] on span "Integrating your Flight Schedule" at bounding box center [110, 666] width 183 height 15
